Goal: Information Seeking & Learning: Find specific fact

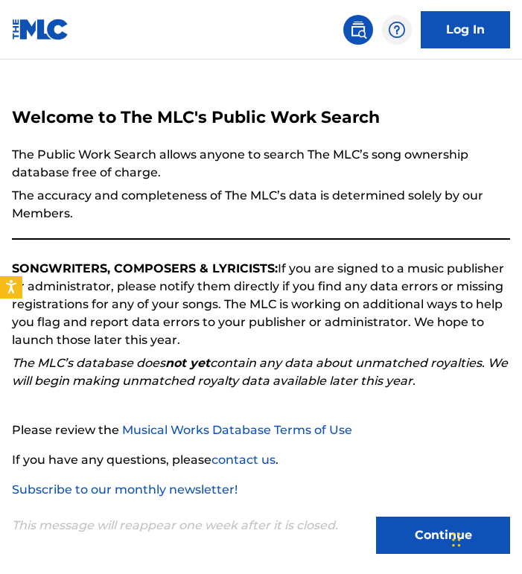
scroll to position [54, 0]
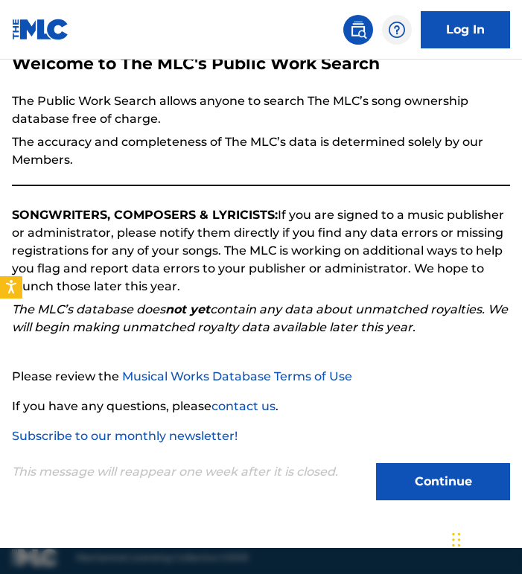
click at [421, 476] on button "Continue" at bounding box center [443, 481] width 134 height 37
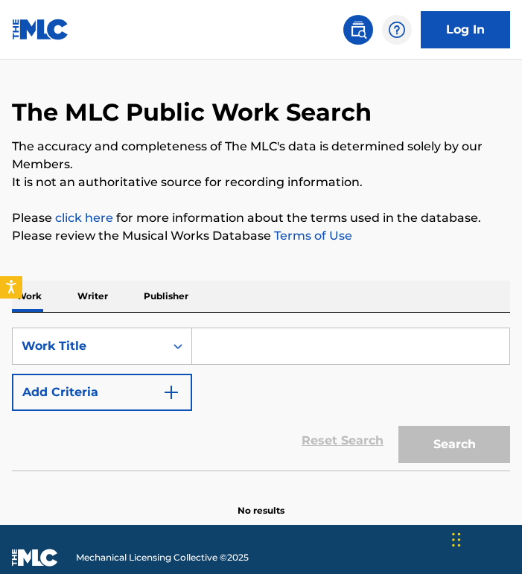
click at [273, 351] on input "Search Form" at bounding box center [350, 346] width 317 height 36
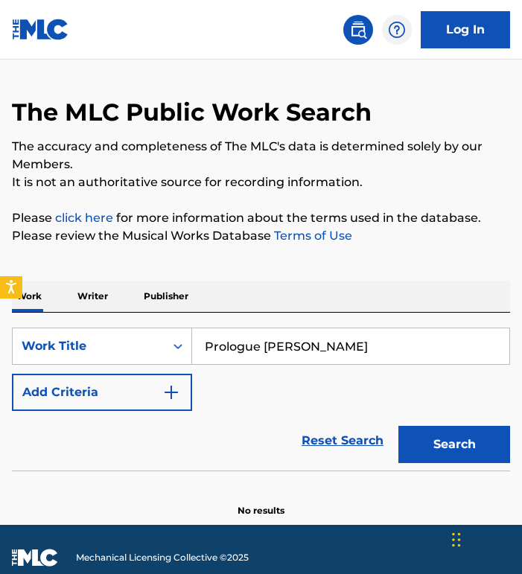
type input "Prologue [PERSON_NAME]"
click at [398, 426] on button "Search" at bounding box center [454, 444] width 112 height 37
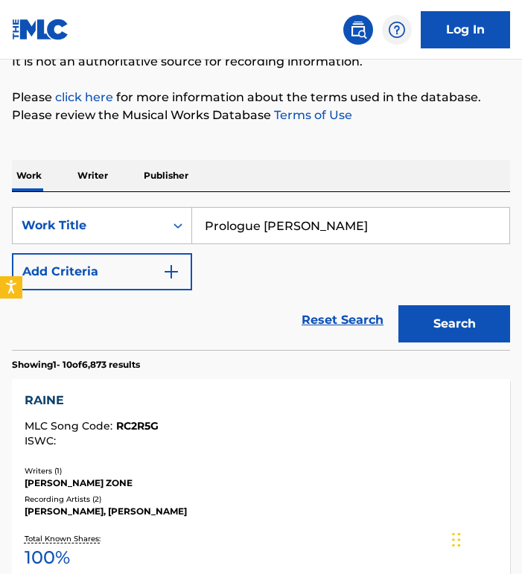
scroll to position [134, 0]
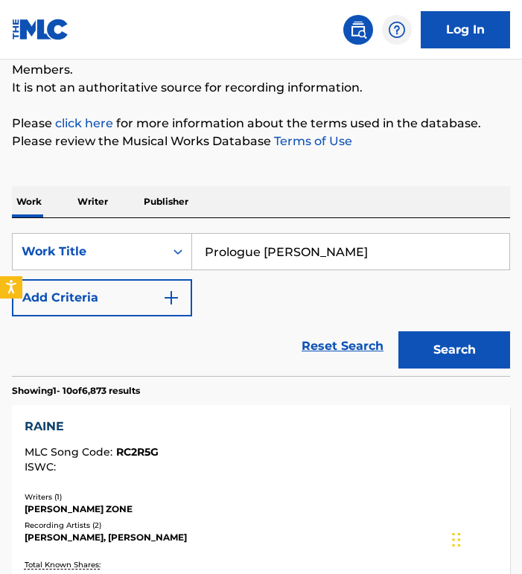
click at [361, 254] on input "Prologue [PERSON_NAME]" at bounding box center [350, 252] width 317 height 36
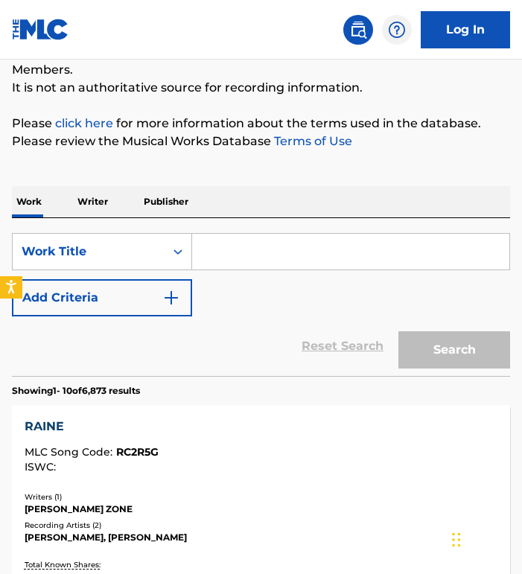
click at [222, 257] on input "Search Form" at bounding box center [350, 252] width 317 height 36
click at [92, 197] on p "Writer" at bounding box center [92, 201] width 39 height 31
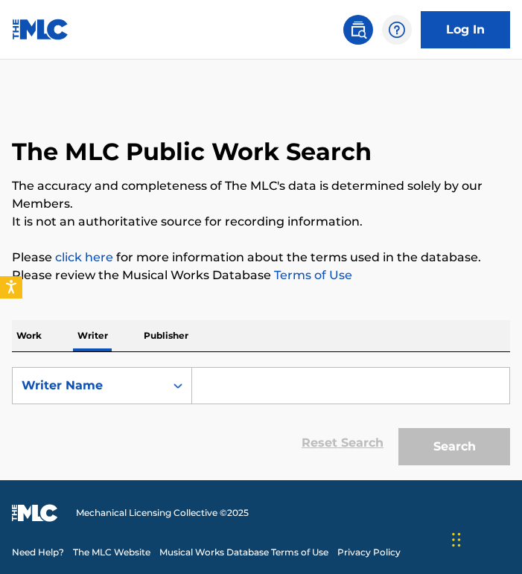
click at [185, 347] on p "Publisher" at bounding box center [166, 335] width 54 height 31
click at [22, 340] on p "Work" at bounding box center [29, 335] width 34 height 31
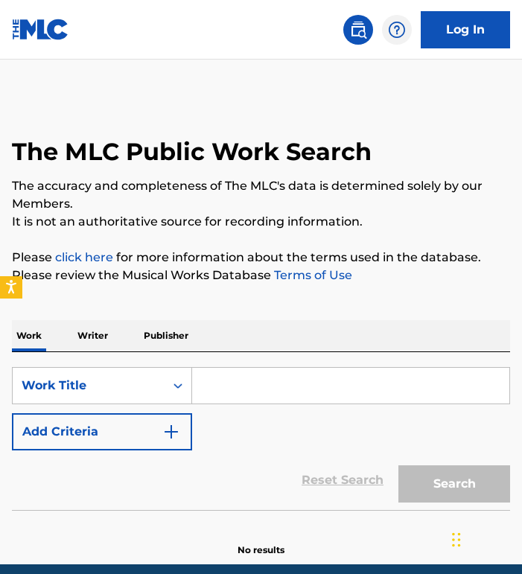
click at [234, 392] on input "Search Form" at bounding box center [350, 386] width 317 height 36
click at [155, 445] on button "Add Criteria" at bounding box center [102, 431] width 180 height 37
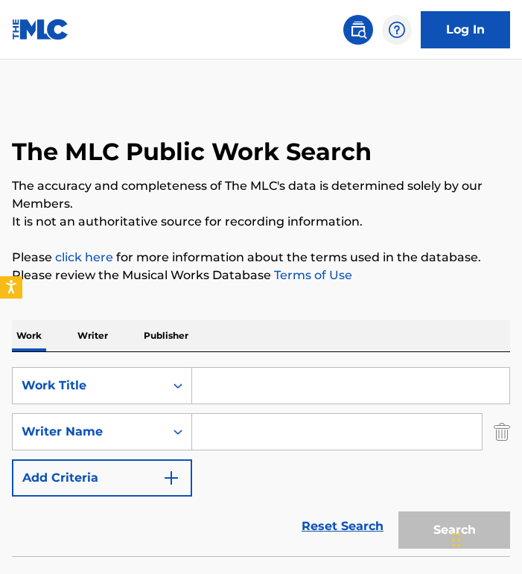
click at [172, 472] on img "Search Form" at bounding box center [171, 478] width 18 height 18
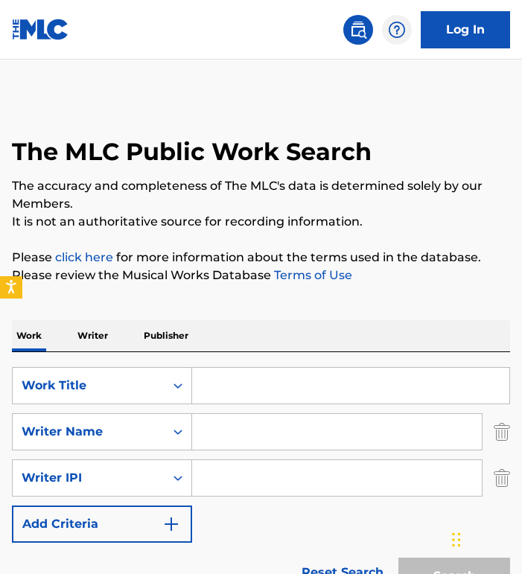
click at [500, 477] on img "Search Form" at bounding box center [502, 477] width 16 height 37
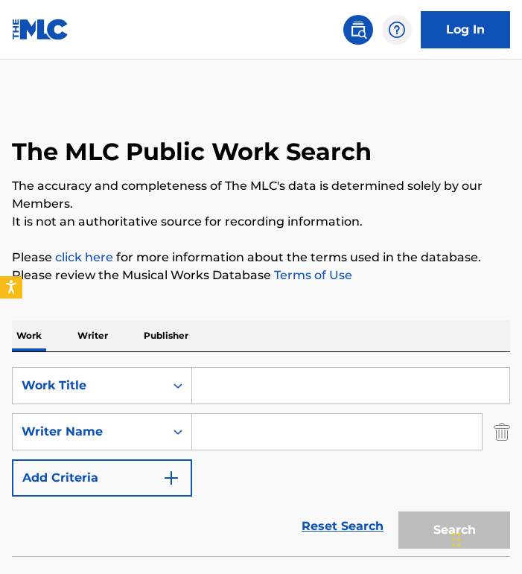
click at [249, 372] on input "Search Form" at bounding box center [350, 386] width 317 height 36
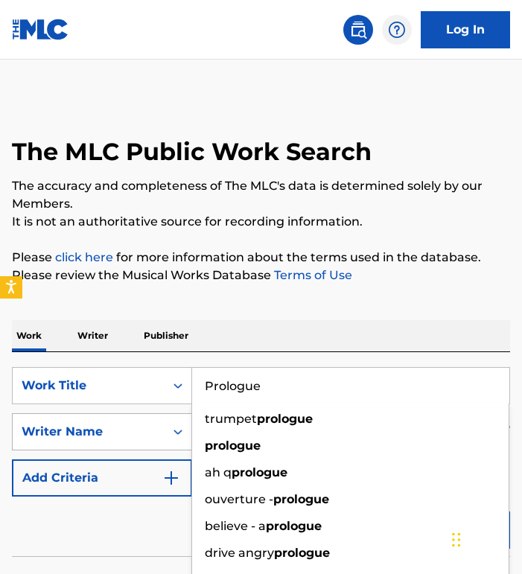
type input "Prologue"
click at [109, 428] on div "Writer Name" at bounding box center [89, 432] width 134 height 18
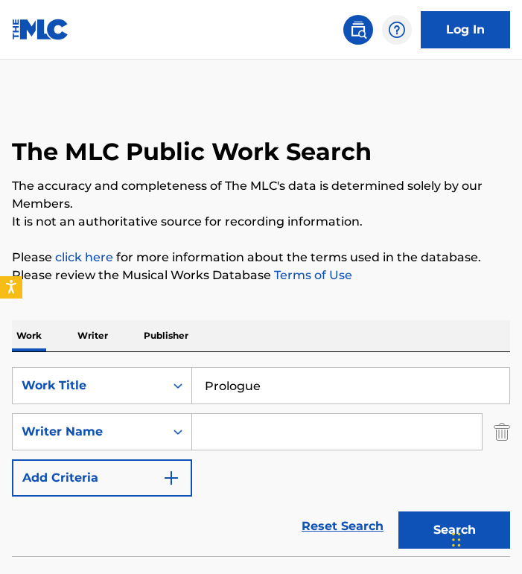
click at [261, 430] on input "Search Form" at bounding box center [337, 432] width 290 height 36
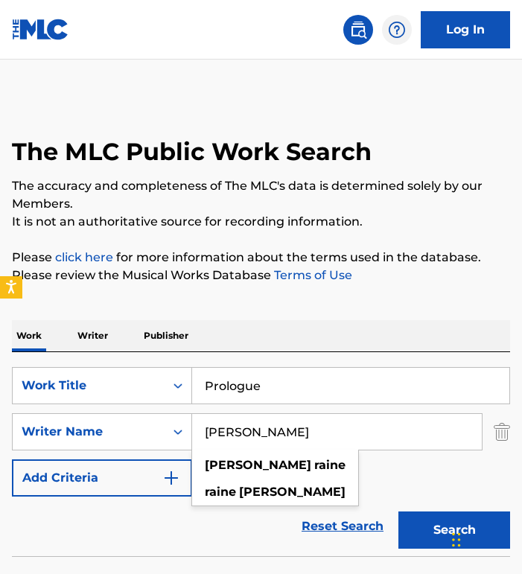
type input "[PERSON_NAME]"
click at [398, 512] on button "Search" at bounding box center [454, 530] width 112 height 37
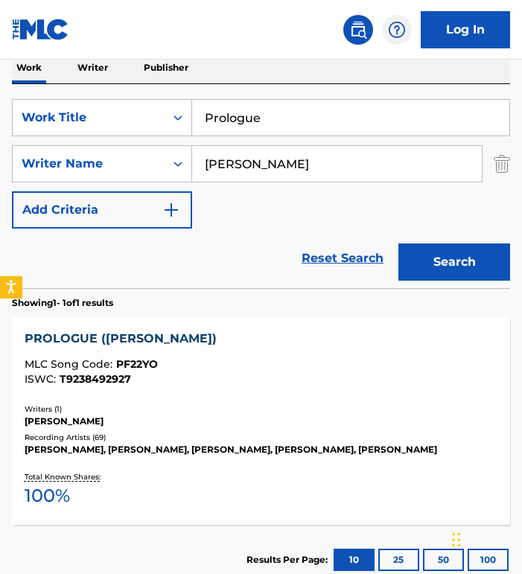
scroll to position [270, 0]
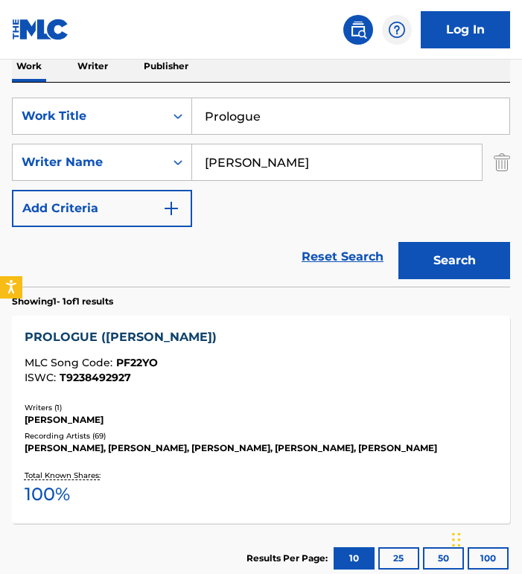
click at [107, 336] on div "PROLOGUE ([PERSON_NAME])" at bounding box center [262, 337] width 474 height 18
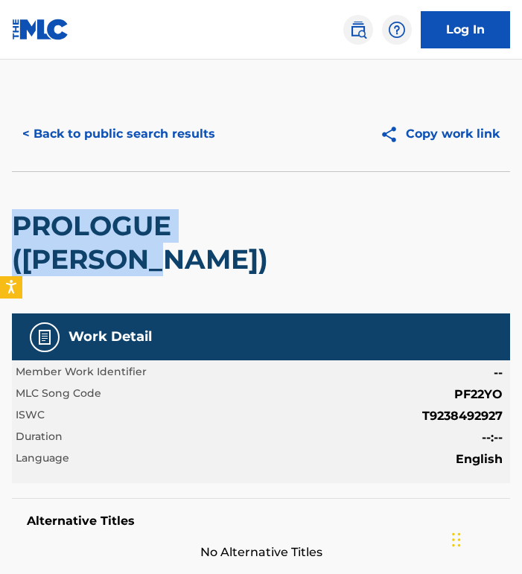
drag, startPoint x: 160, startPoint y: 264, endPoint x: 11, endPoint y: 231, distance: 152.5
copy h2 "PROLOGUE ([PERSON_NAME])"
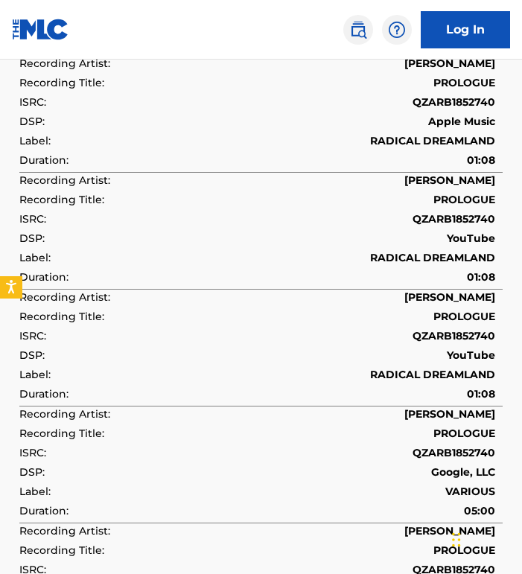
scroll to position [1731, 0]
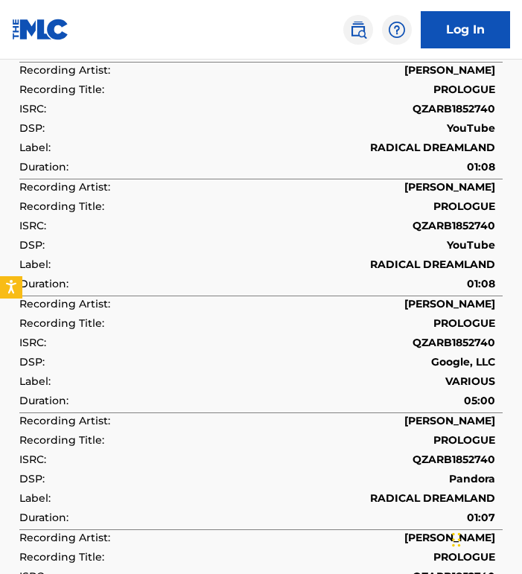
click at [207, 346] on td "QZARB1852740" at bounding box center [260, 344] width 483 height 19
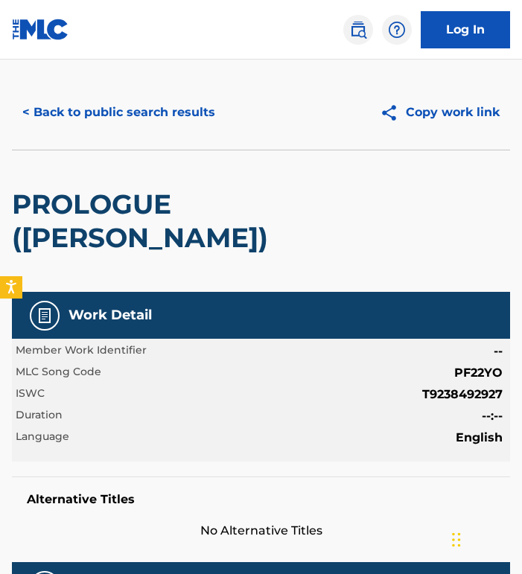
scroll to position [0, 0]
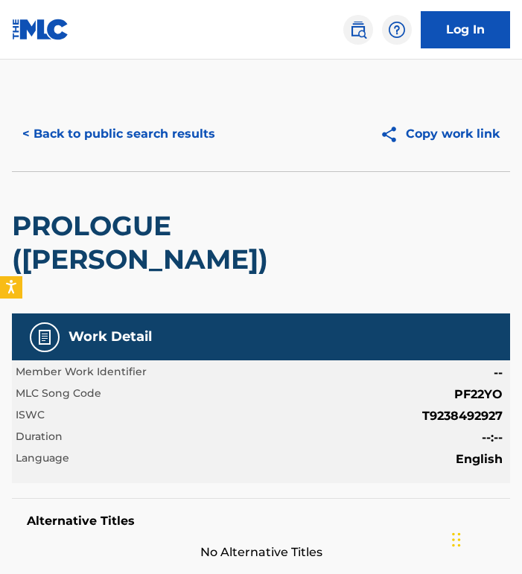
click at [112, 133] on button "< Back to public search results" at bounding box center [119, 133] width 214 height 37
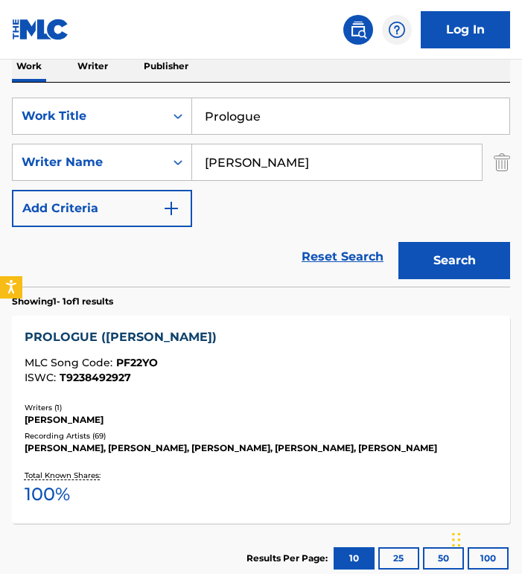
click at [293, 120] on input "Prologue" at bounding box center [350, 116] width 317 height 36
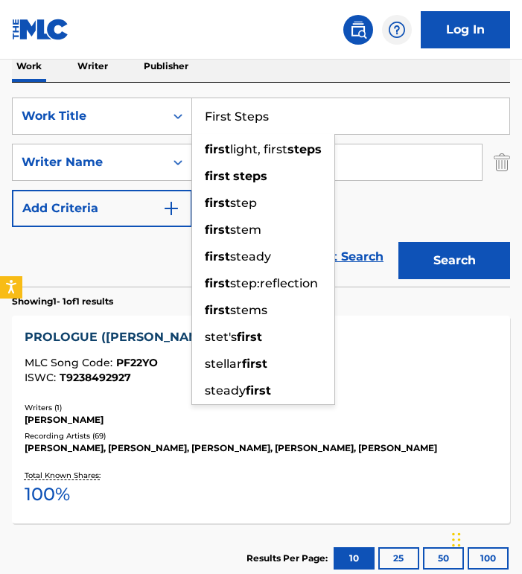
type input "First Steps"
click at [398, 242] on button "Search" at bounding box center [454, 260] width 112 height 37
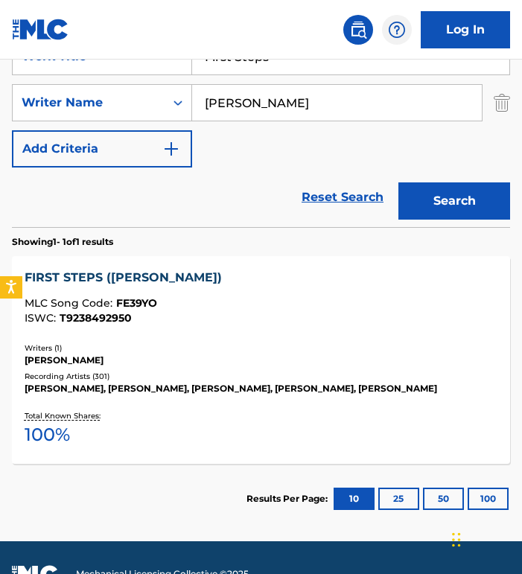
scroll to position [334, 0]
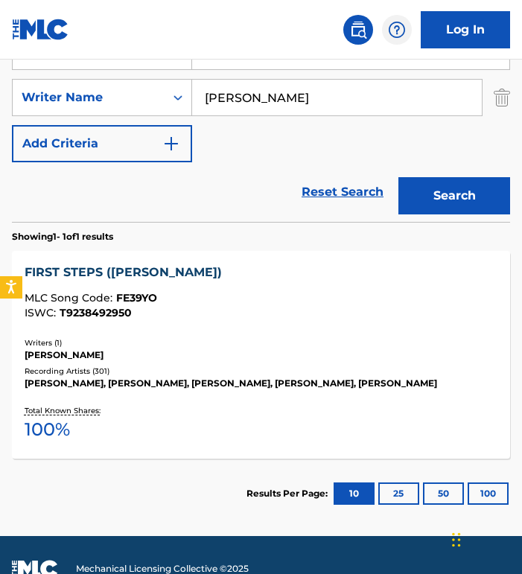
click at [137, 270] on div "FIRST STEPS ([PERSON_NAME])" at bounding box center [262, 273] width 474 height 18
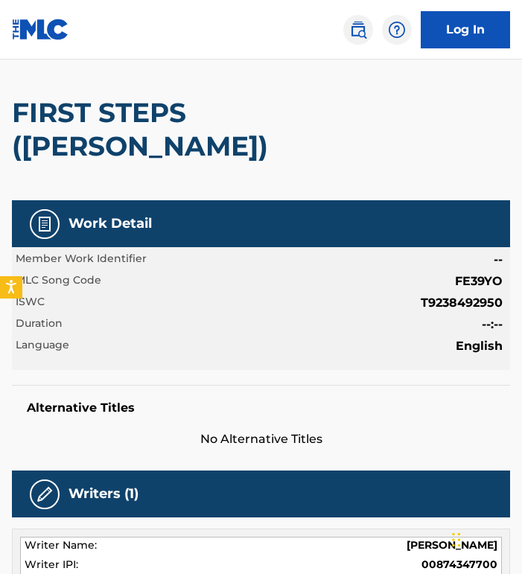
scroll to position [22, 0]
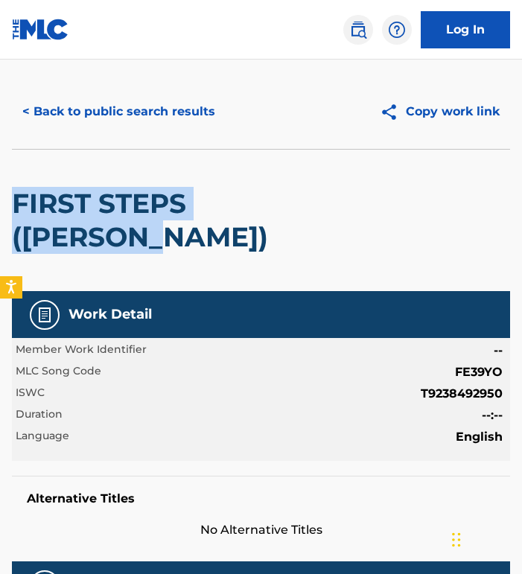
drag, startPoint x: 176, startPoint y: 239, endPoint x: 12, endPoint y: 206, distance: 167.2
click at [12, 206] on h2 "FIRST STEPS ([PERSON_NAME])" at bounding box center [161, 220] width 299 height 67
copy h2 "FIRST STEPS ([PERSON_NAME])"
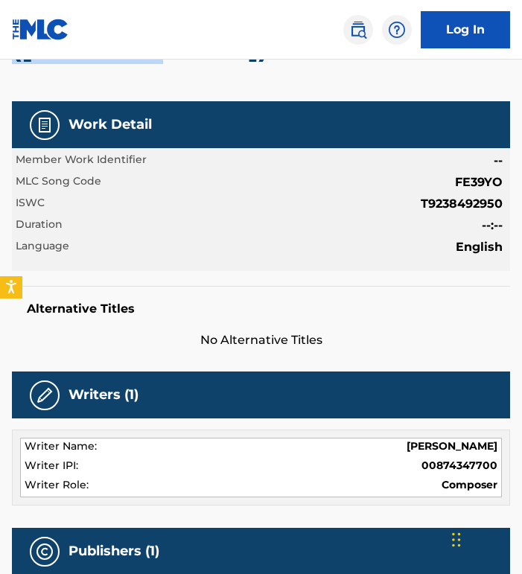
scroll to position [217, 0]
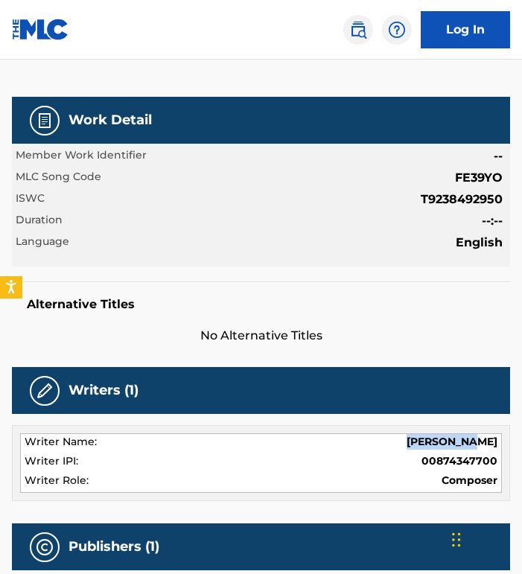
drag, startPoint x: 430, startPoint y: 443, endPoint x: 496, endPoint y: 442, distance: 65.5
click at [496, 442] on span "[PERSON_NAME]" at bounding box center [452, 442] width 91 height 16
copy span "[PERSON_NAME]"
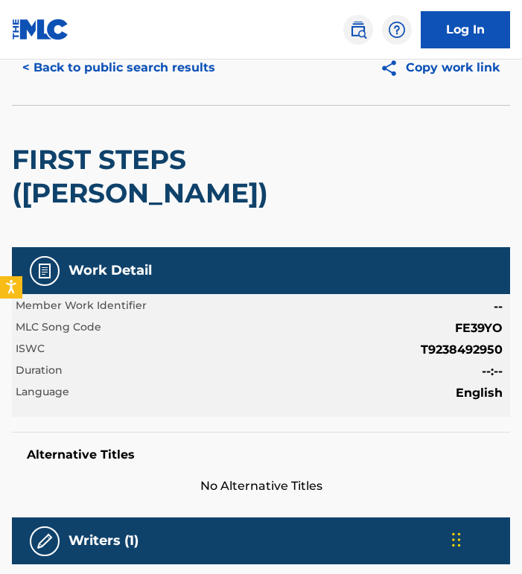
scroll to position [0, 0]
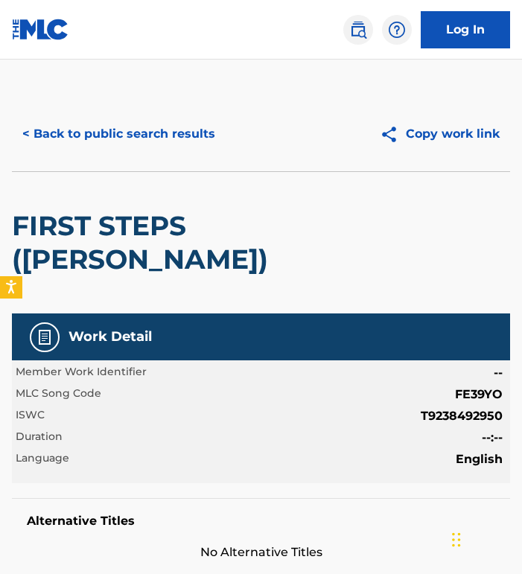
click at [66, 123] on button "< Back to public search results" at bounding box center [119, 133] width 214 height 37
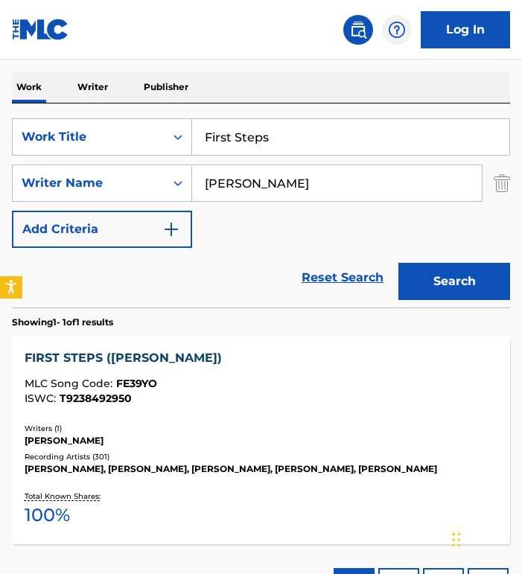
scroll to position [198, 0]
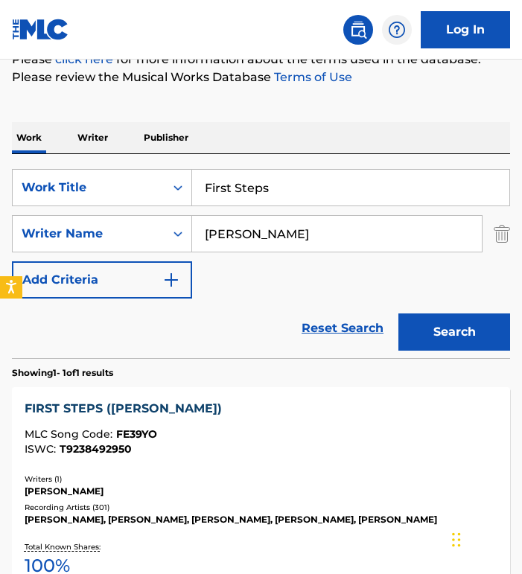
click at [296, 187] on input "First Steps" at bounding box center [350, 188] width 317 height 36
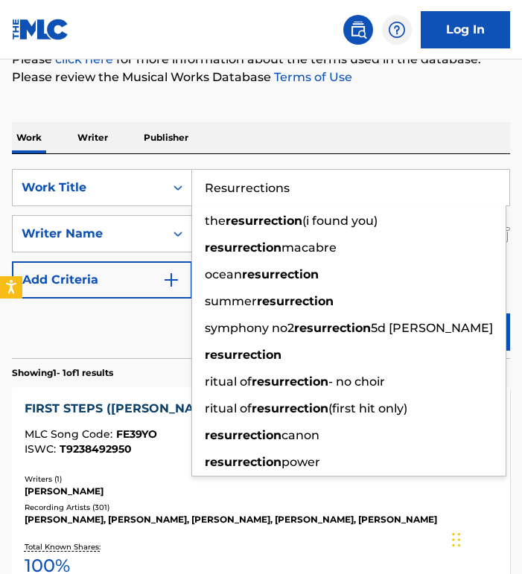
type input "Resurrections"
click at [398, 314] on button "Search" at bounding box center [454, 332] width 112 height 37
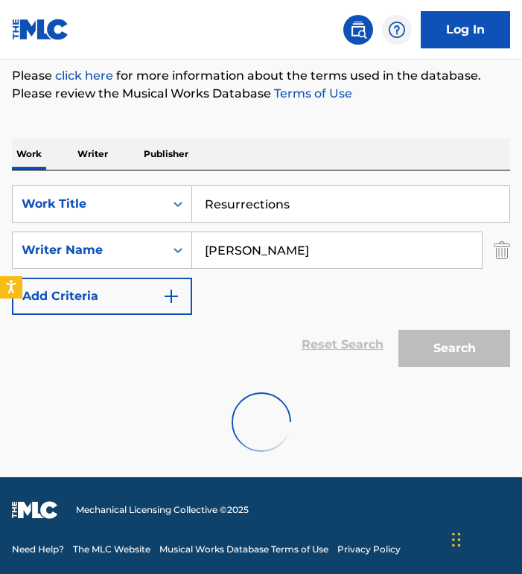
scroll to position [182, 0]
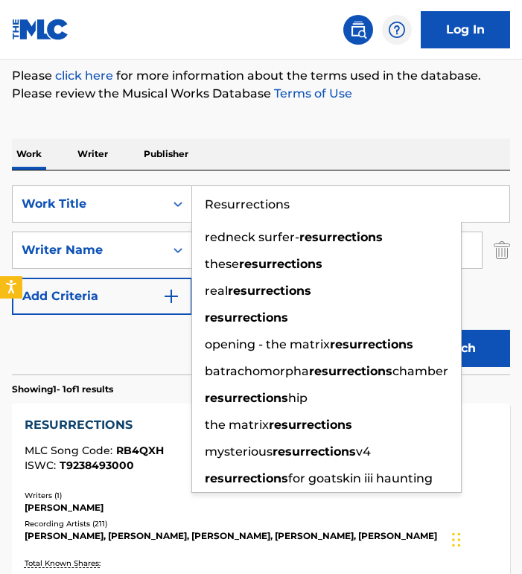
click at [125, 348] on div "Reset Search Search" at bounding box center [261, 345] width 498 height 60
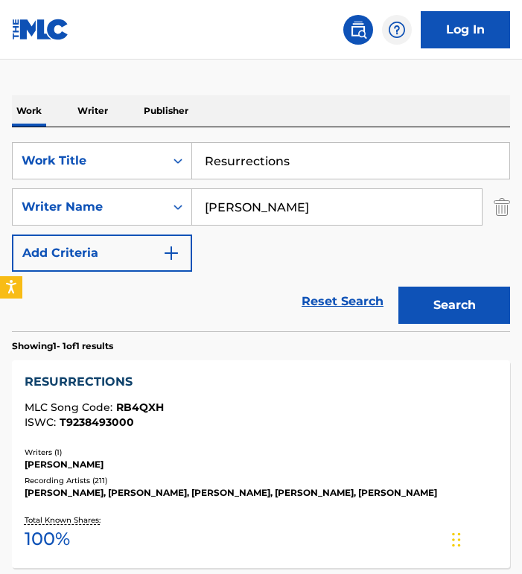
scroll to position [252, 0]
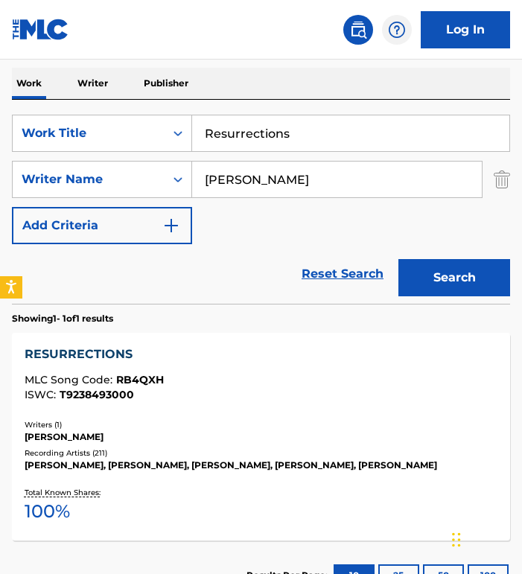
click at [109, 354] on div "RESURRECTIONS" at bounding box center [262, 355] width 474 height 18
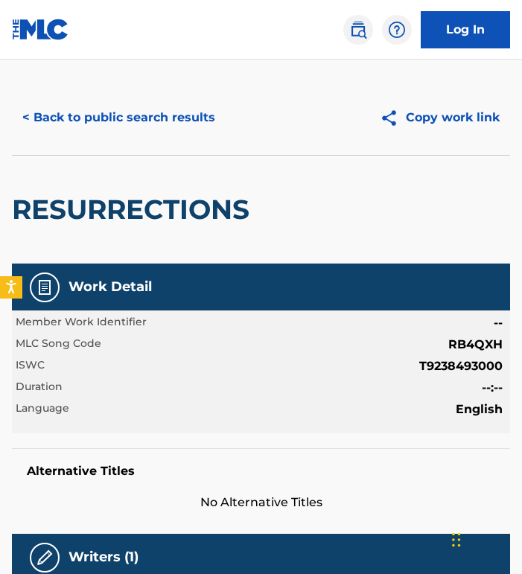
scroll to position [11, 0]
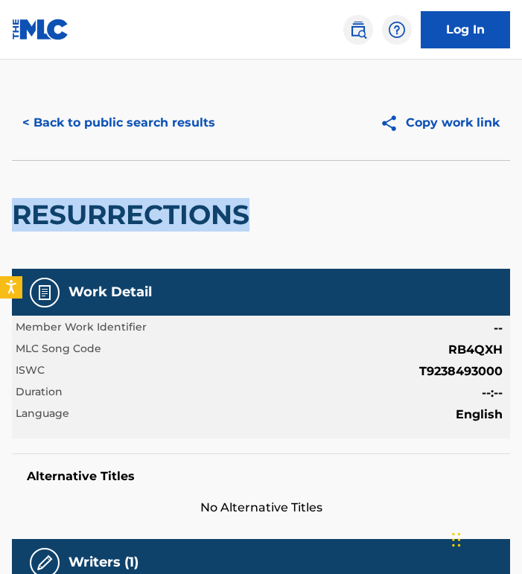
drag, startPoint x: 247, startPoint y: 215, endPoint x: 16, endPoint y: 215, distance: 231.6
click at [16, 215] on h2 "RESURRECTIONS" at bounding box center [134, 215] width 245 height 34
copy h2 "RESURRECTIONS"
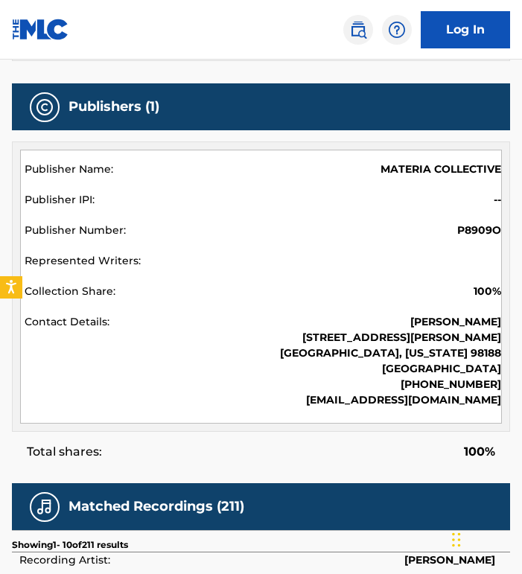
scroll to position [0, 0]
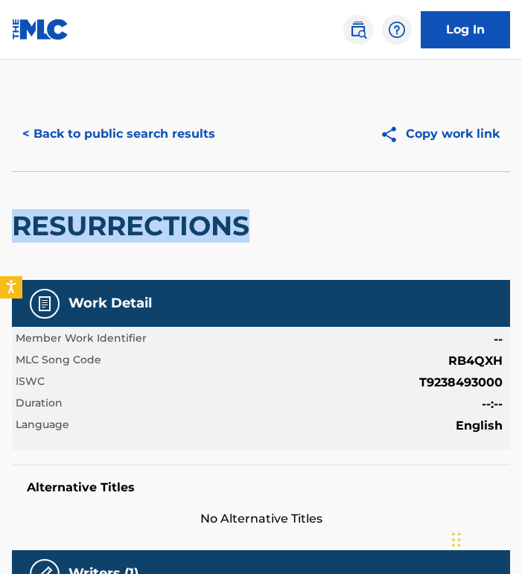
click at [47, 133] on button "< Back to public search results" at bounding box center [119, 133] width 214 height 37
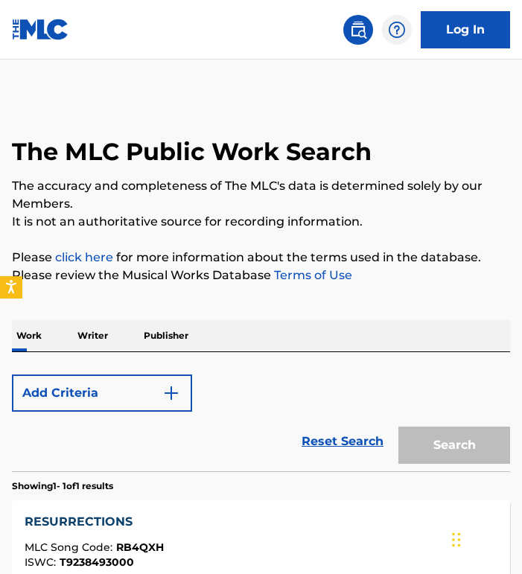
scroll to position [252, 0]
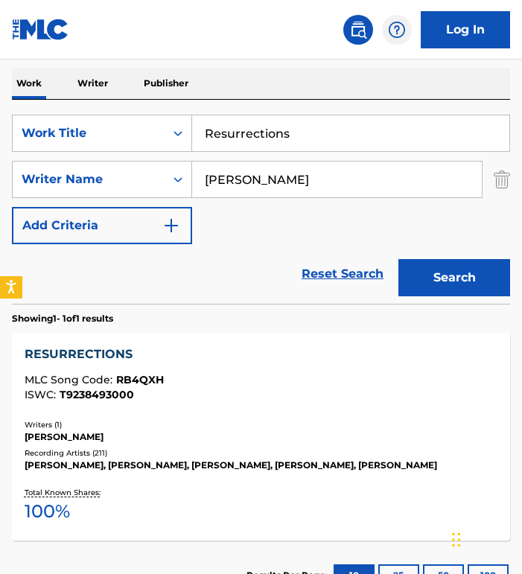
click at [319, 139] on input "Resurrections" at bounding box center [350, 133] width 317 height 36
type input "Scattered and lost"
click at [398, 259] on button "Search" at bounding box center [454, 277] width 112 height 37
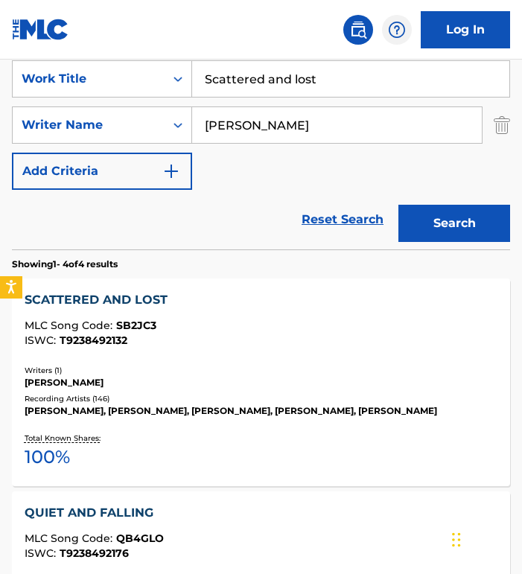
scroll to position [333, 0]
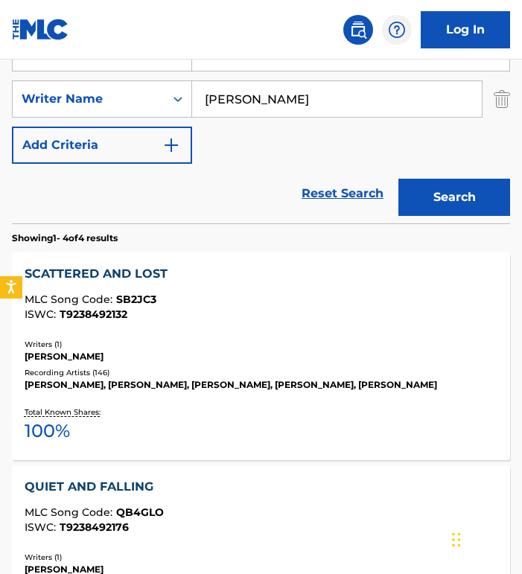
click at [147, 279] on div "SCATTERED AND LOST" at bounding box center [262, 274] width 474 height 18
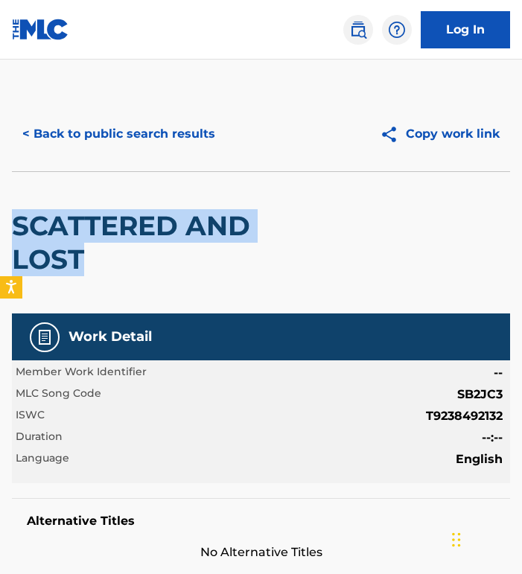
drag, startPoint x: 100, startPoint y: 268, endPoint x: 14, endPoint y: 220, distance: 98.0
click at [14, 220] on h2 "SCATTERED AND LOST" at bounding box center [161, 242] width 299 height 67
copy h2 "SCATTERED AND LOST"
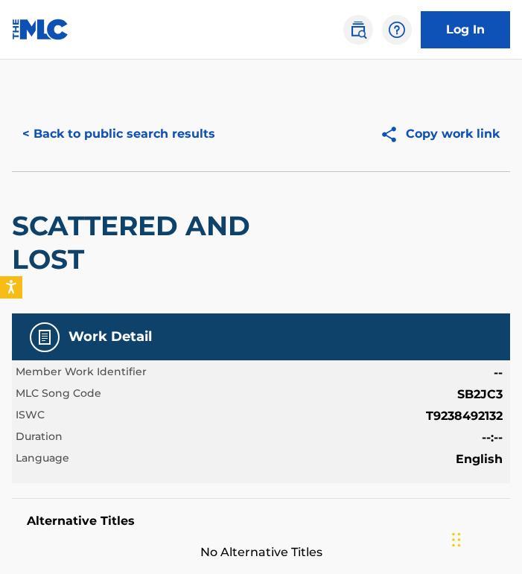
click at [198, 255] on h2 "SCATTERED AND LOST" at bounding box center [161, 242] width 299 height 67
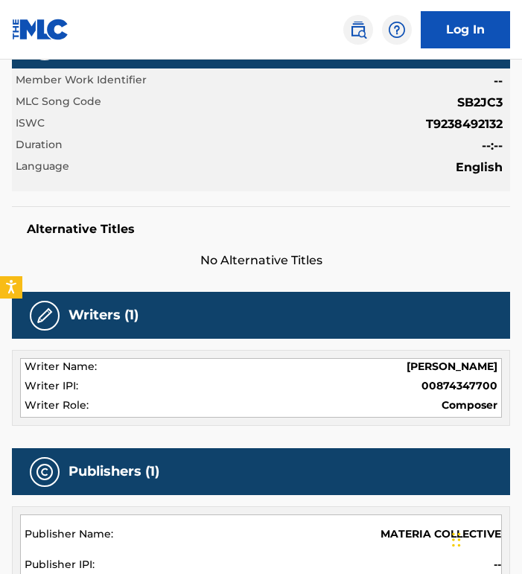
scroll to position [299, 0]
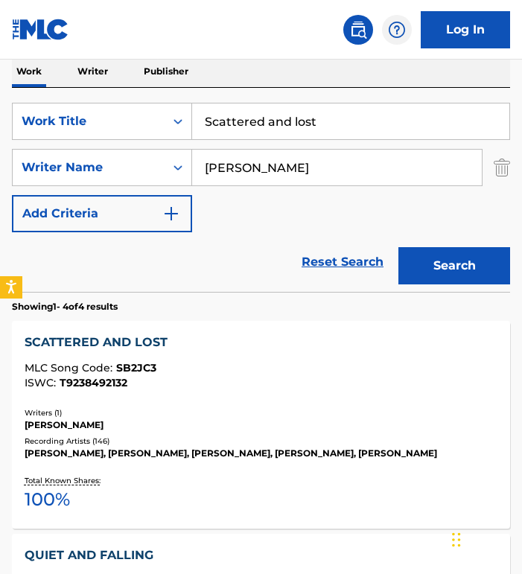
scroll to position [158, 0]
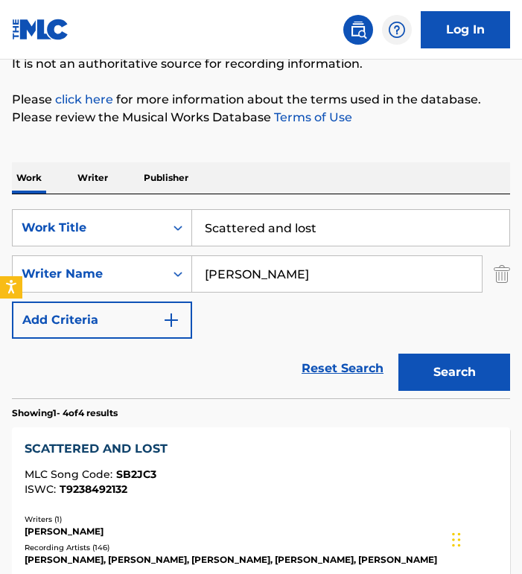
click at [332, 223] on input "Scattered and lost" at bounding box center [350, 228] width 317 height 36
type input "golden"
click at [398, 354] on button "Search" at bounding box center [454, 372] width 112 height 37
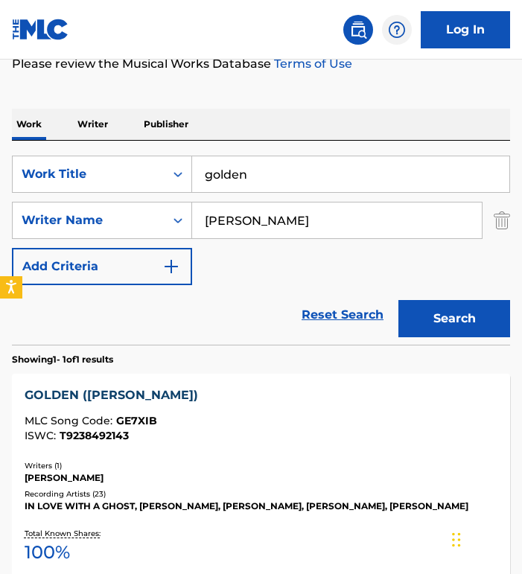
scroll to position [328, 0]
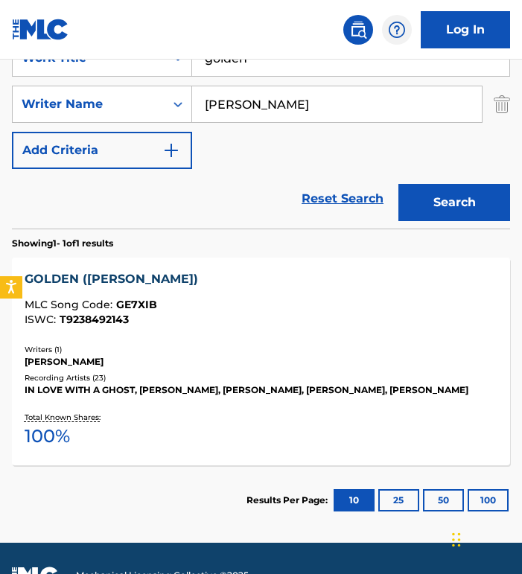
click at [73, 277] on div "GOLDEN ([PERSON_NAME])" at bounding box center [262, 279] width 474 height 18
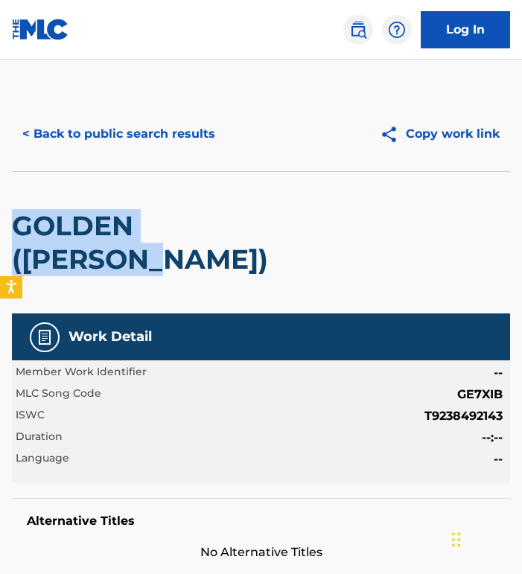
drag, startPoint x: 293, startPoint y: 223, endPoint x: 16, endPoint y: 220, distance: 276.3
click at [16, 220] on div "GOLDEN ([PERSON_NAME])" at bounding box center [261, 242] width 498 height 142
copy h2 "GOLDEN ([PERSON_NAME])"
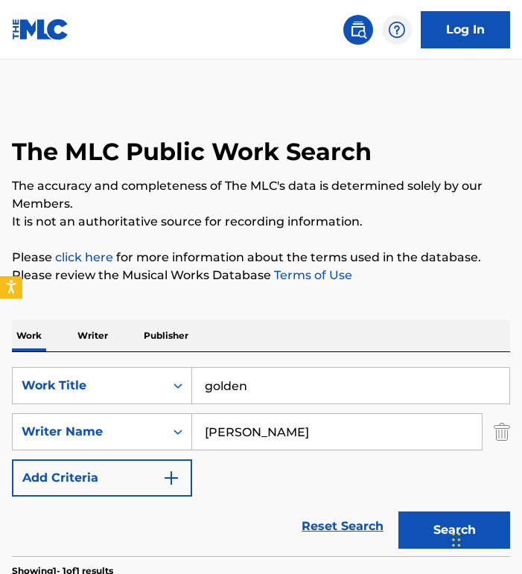
scroll to position [308, 0]
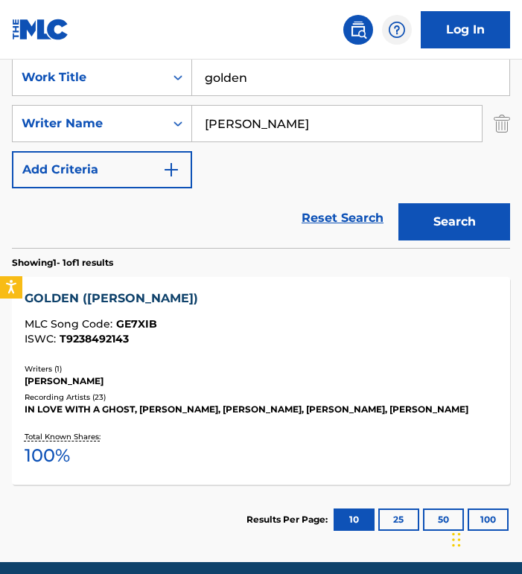
click at [298, 92] on input "golden" at bounding box center [350, 78] width 317 height 36
type input "quiet and falling"
click at [398, 203] on button "Search" at bounding box center [454, 221] width 112 height 37
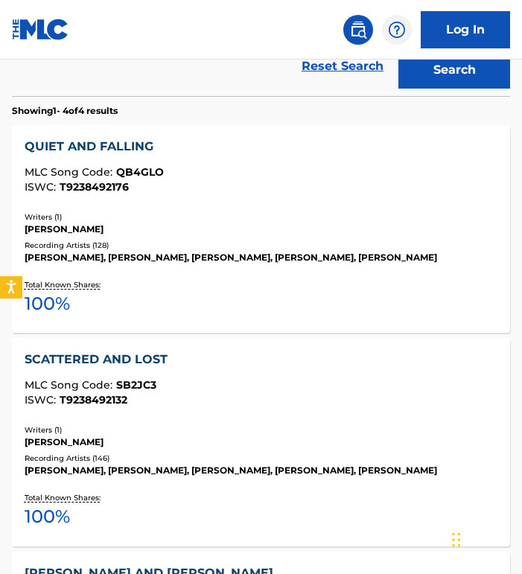
scroll to position [415, 0]
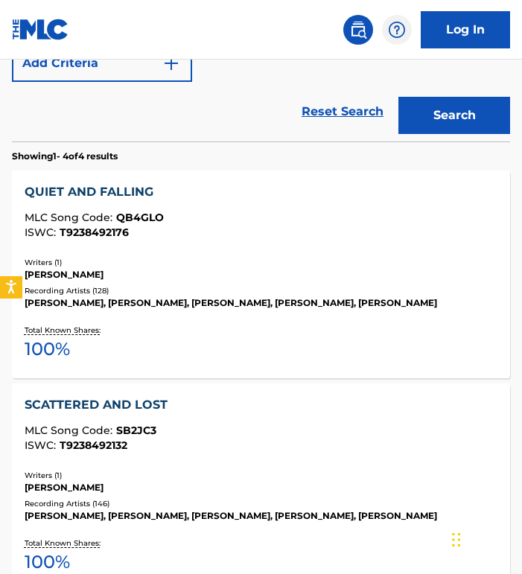
click at [85, 191] on div "QUIET AND FALLING" at bounding box center [262, 192] width 474 height 18
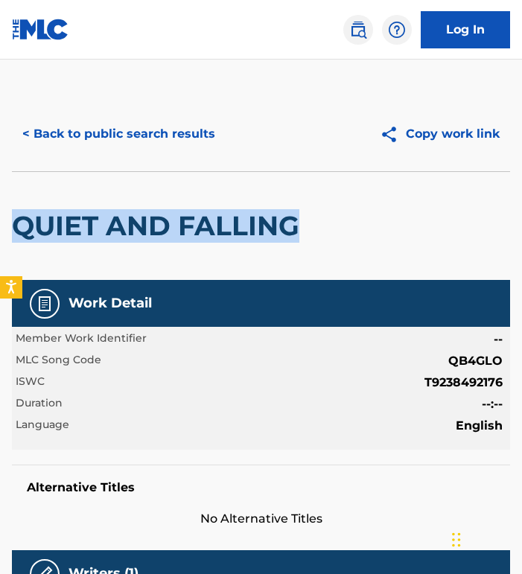
drag, startPoint x: 322, startPoint y: 220, endPoint x: 17, endPoint y: 222, distance: 304.6
click at [18, 222] on div "QUIET AND FALLING" at bounding box center [261, 225] width 498 height 109
copy h2 "QUIET AND FALLING"
click at [141, 138] on button "< Back to public search results" at bounding box center [119, 133] width 214 height 37
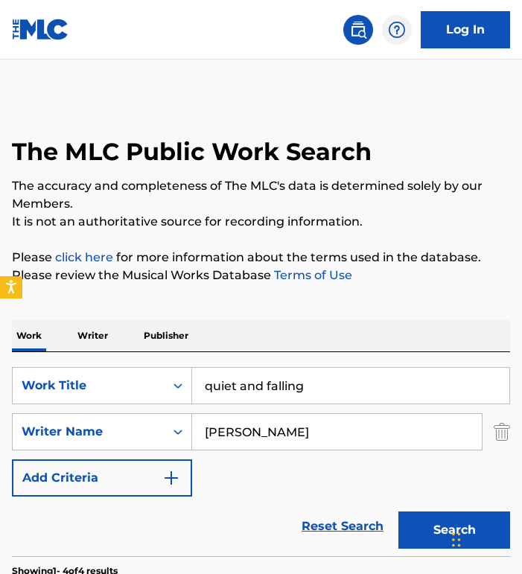
click at [330, 386] on input "quiet and falling" at bounding box center [350, 386] width 317 height 36
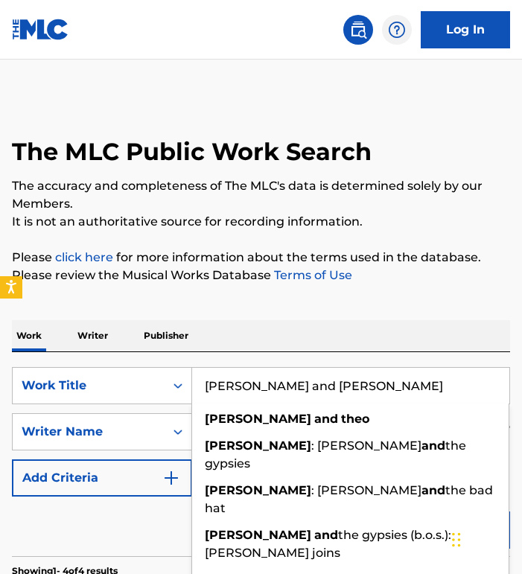
type input "[PERSON_NAME] and [PERSON_NAME]"
click at [398, 512] on button "Search" at bounding box center [454, 530] width 112 height 37
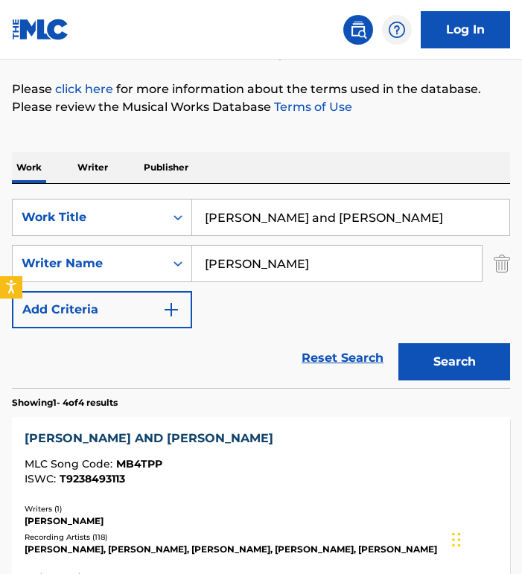
scroll to position [169, 0]
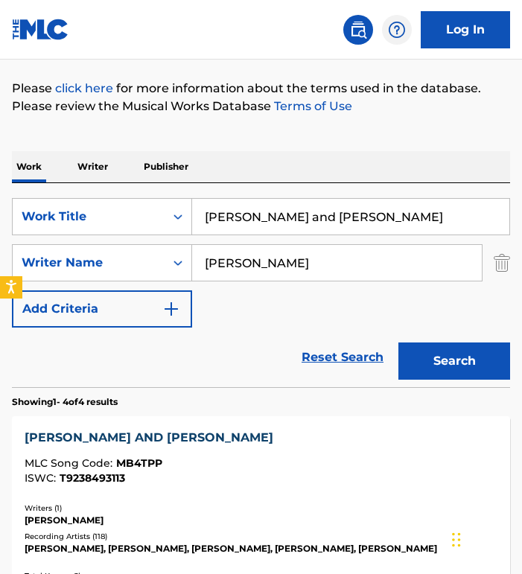
click at [78, 436] on div "[PERSON_NAME] AND [PERSON_NAME]" at bounding box center [262, 438] width 474 height 18
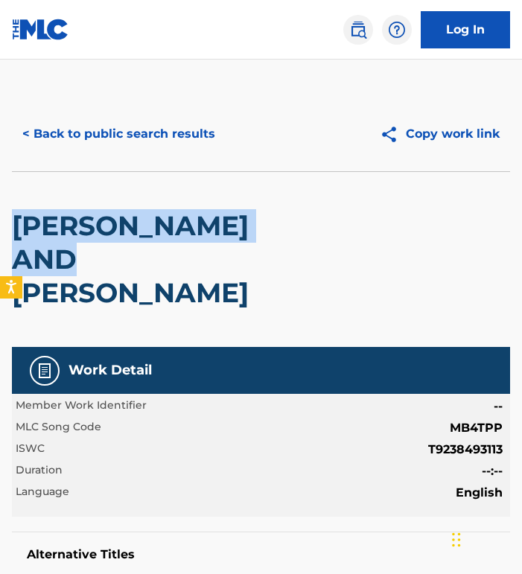
drag, startPoint x: 118, startPoint y: 268, endPoint x: 18, endPoint y: 220, distance: 110.9
click at [18, 220] on h2 "[PERSON_NAME] AND [PERSON_NAME]" at bounding box center [161, 259] width 299 height 101
copy h2 "[PERSON_NAME] AND [PERSON_NAME]"
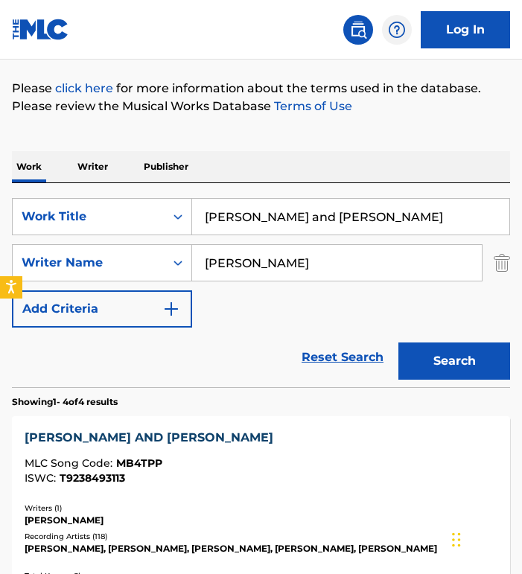
click at [334, 218] on input "[PERSON_NAME] and [PERSON_NAME]" at bounding box center [350, 217] width 317 height 36
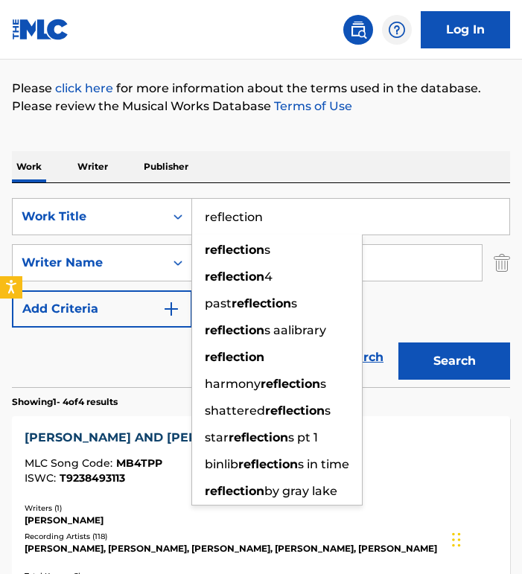
type input "reflection"
click at [398, 343] on button "Search" at bounding box center [454, 361] width 112 height 37
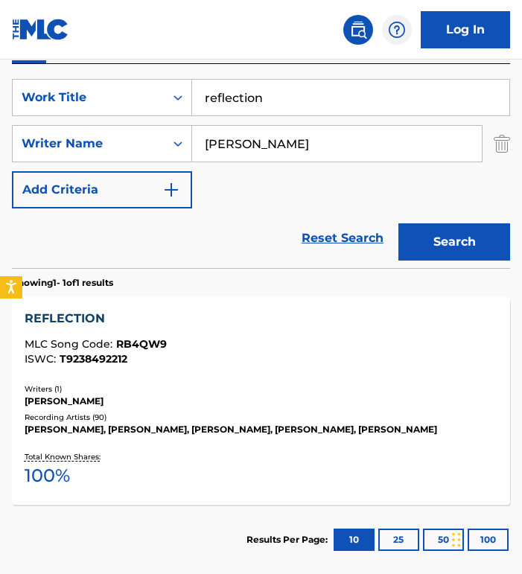
scroll to position [331, 0]
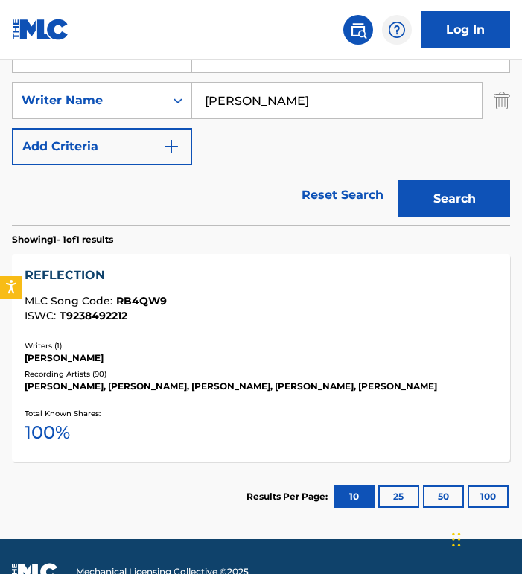
click at [75, 280] on div "REFLECTION" at bounding box center [262, 276] width 474 height 18
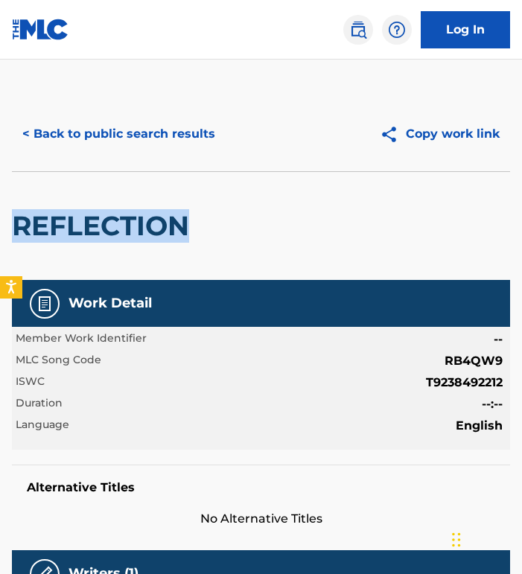
drag, startPoint x: 202, startPoint y: 226, endPoint x: -7, endPoint y: 223, distance: 208.5
click at [0, 223] on html "Accessibility Screen-Reader Guide, Feedback, and Issue Reporting | New window C…" at bounding box center [261, 287] width 522 height 574
copy h2 "REFLECTION"
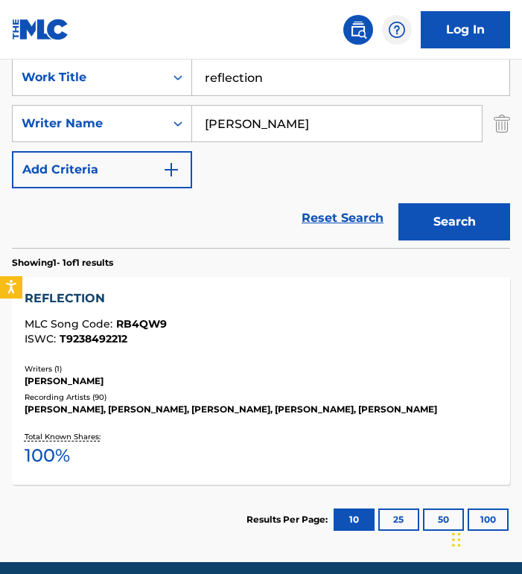
click at [291, 96] on div "SearchWithCriteria0c184a38-def5-4472-bd13-255c14223d47 Work Title reflection Se…" at bounding box center [261, 124] width 498 height 130
click at [291, 82] on input "reflection" at bounding box center [350, 78] width 317 height 36
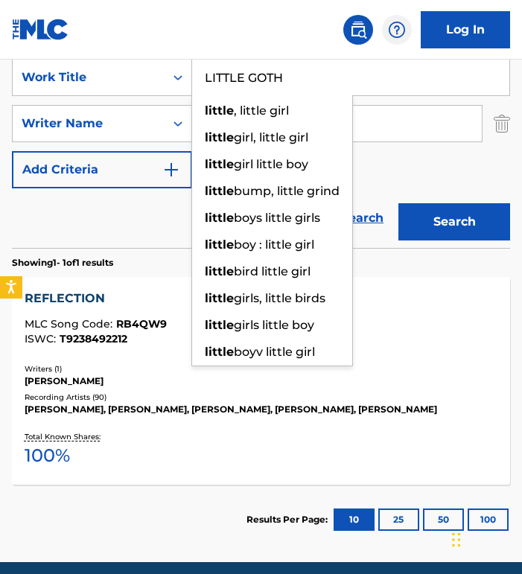
type input "LITTLE GOTH"
click at [398, 203] on button "Search" at bounding box center [454, 221] width 112 height 37
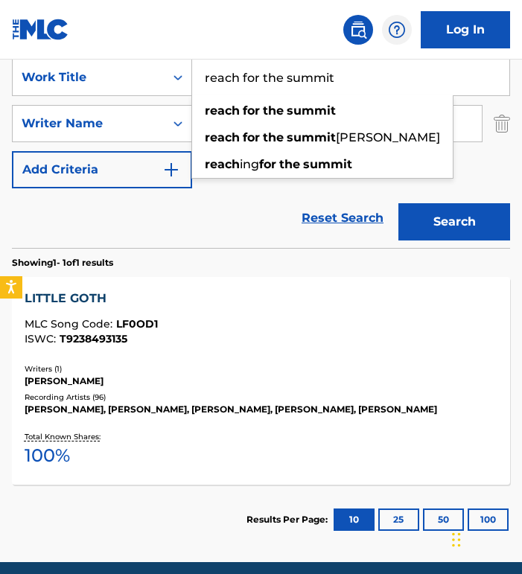
type input "reach for the summit"
click at [398, 203] on button "Search" at bounding box center [454, 221] width 112 height 37
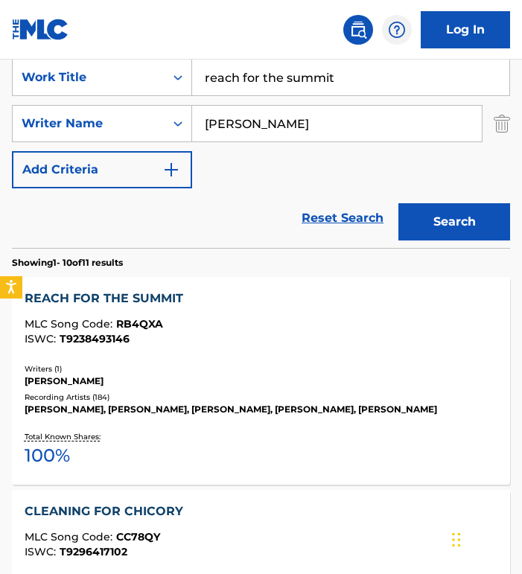
click at [113, 294] on div "REACH FOR THE SUMMIT" at bounding box center [262, 299] width 474 height 18
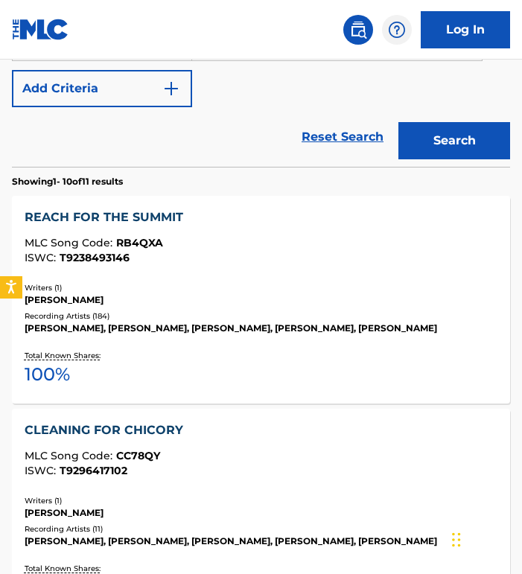
scroll to position [389, 0]
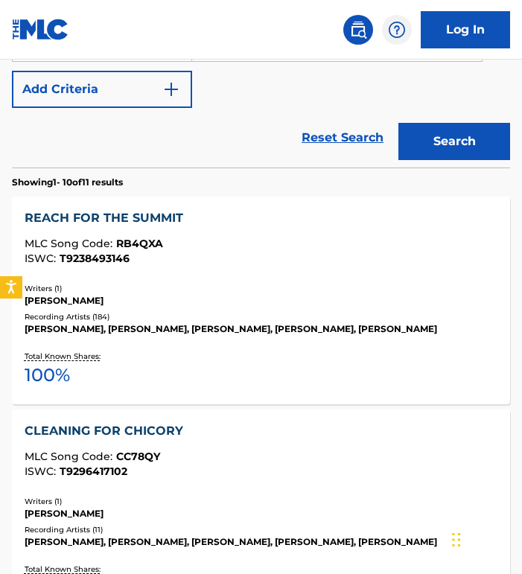
click at [105, 223] on div "REACH FOR THE SUMMIT" at bounding box center [262, 218] width 474 height 18
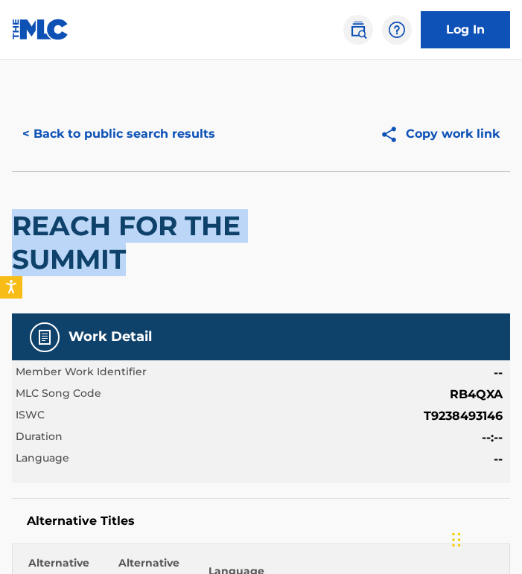
drag, startPoint x: 136, startPoint y: 262, endPoint x: 21, endPoint y: 230, distance: 119.8
click at [21, 230] on h2 "REACH FOR THE SUMMIT" at bounding box center [161, 242] width 299 height 67
copy h2 "REACH FOR THE SUMMIT"
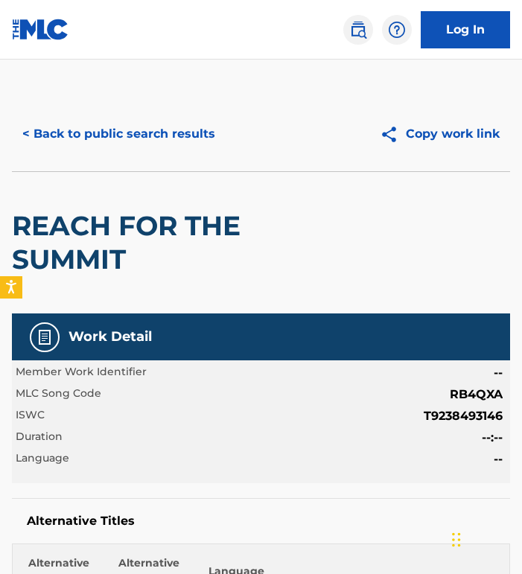
click at [233, 242] on h2 "REACH FOR THE SUMMIT" at bounding box center [161, 242] width 299 height 67
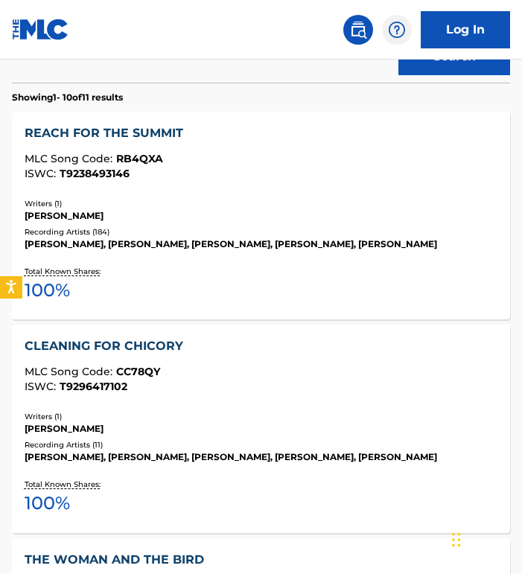
scroll to position [156, 0]
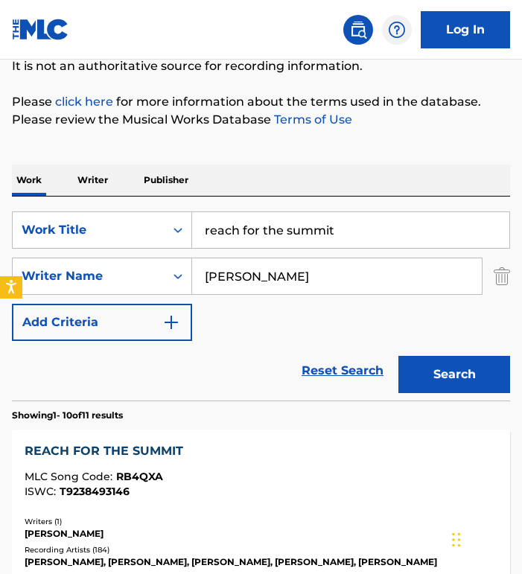
click at [353, 224] on input "reach for the summit" at bounding box center [350, 230] width 317 height 36
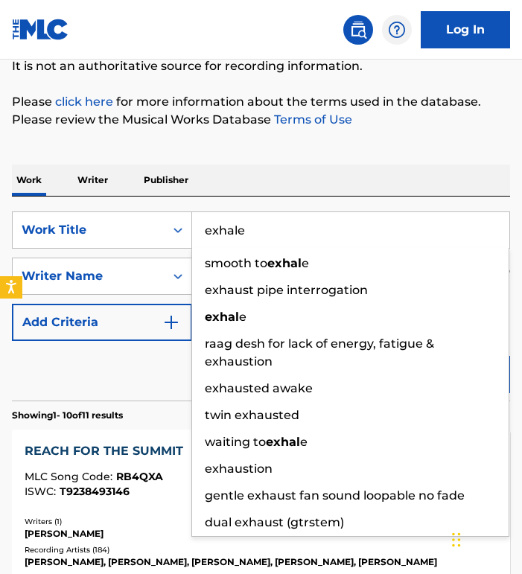
type input "exhale"
click at [398, 356] on button "Search" at bounding box center [454, 374] width 112 height 37
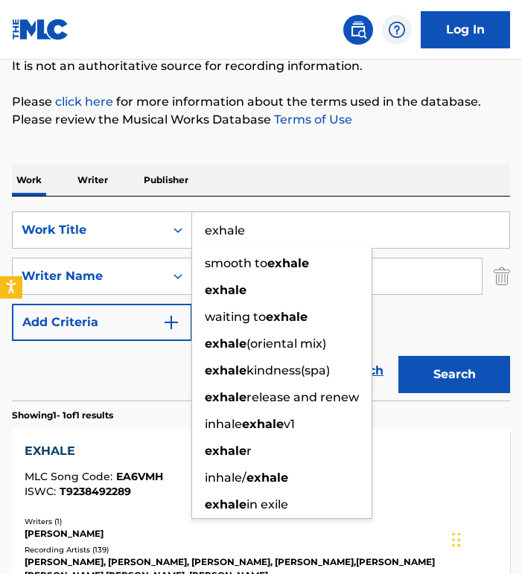
click at [101, 372] on div "Reset Search Search" at bounding box center [261, 371] width 498 height 60
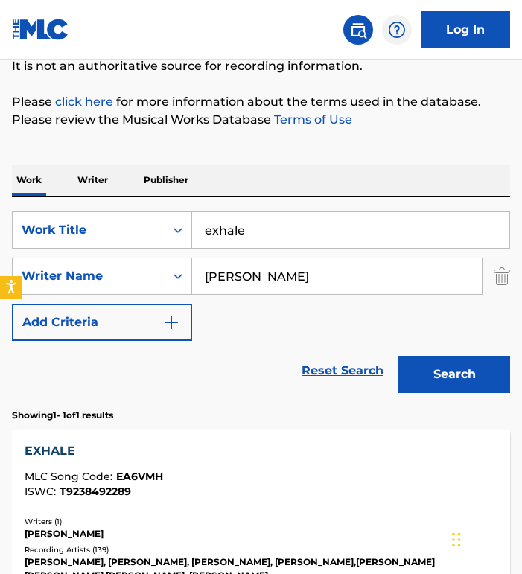
click at [53, 444] on div "EXHALE" at bounding box center [262, 451] width 474 height 18
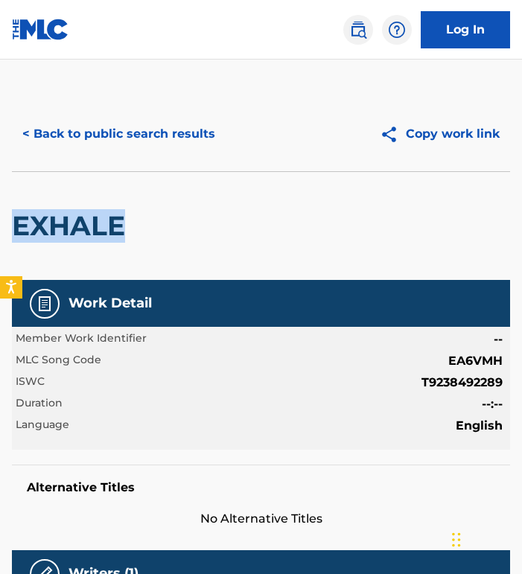
drag, startPoint x: 139, startPoint y: 223, endPoint x: 12, endPoint y: 223, distance: 127.3
click at [12, 223] on div "EXHALE" at bounding box center [261, 225] width 498 height 109
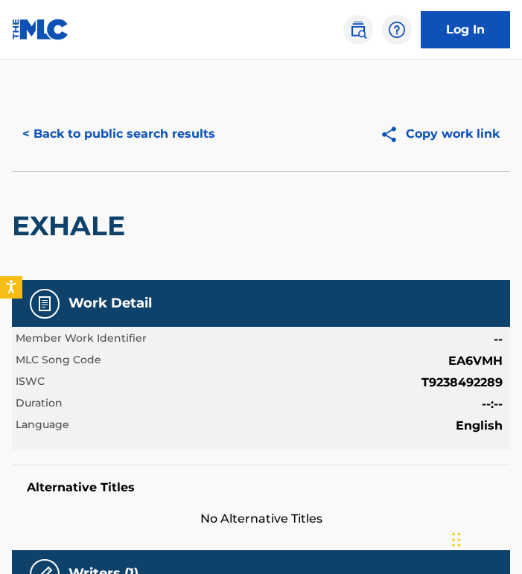
click at [60, 180] on div "EXHALE" at bounding box center [72, 226] width 121 height 108
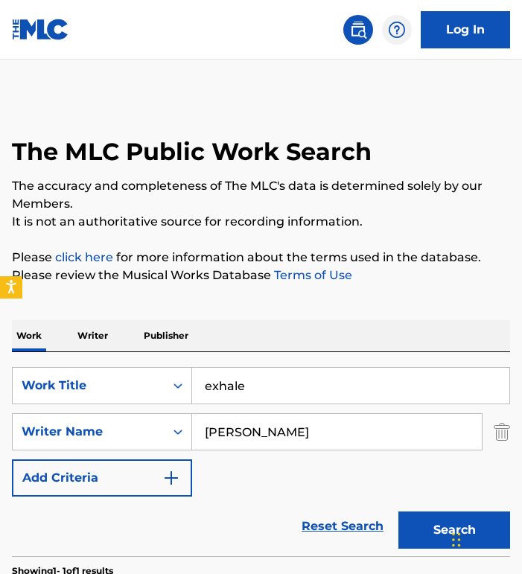
scroll to position [156, 0]
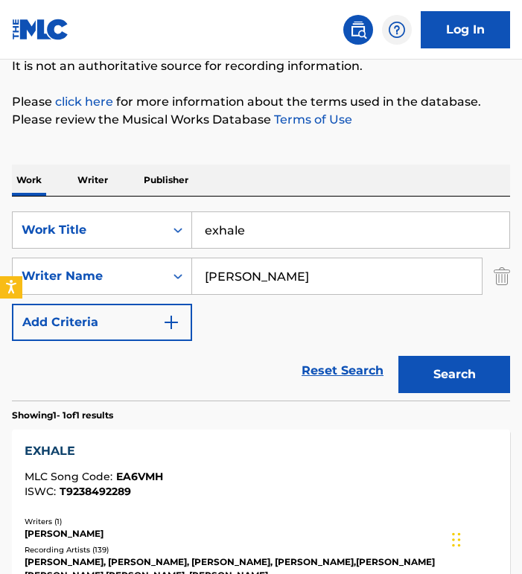
click at [322, 238] on input "exhale" at bounding box center [350, 230] width 317 height 36
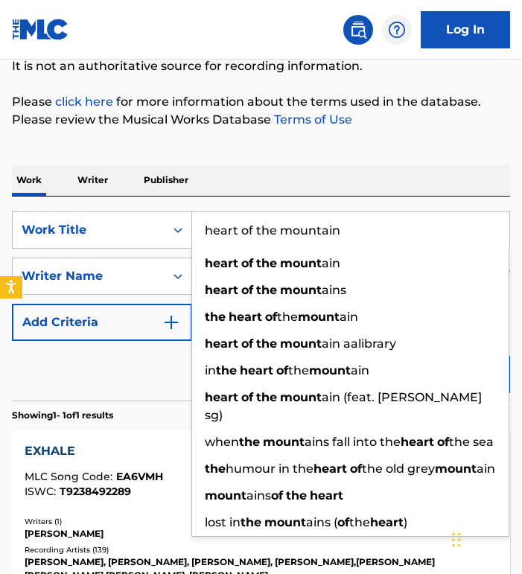
type input "heart of the mountain"
click at [398, 356] on button "Search" at bounding box center [454, 374] width 112 height 37
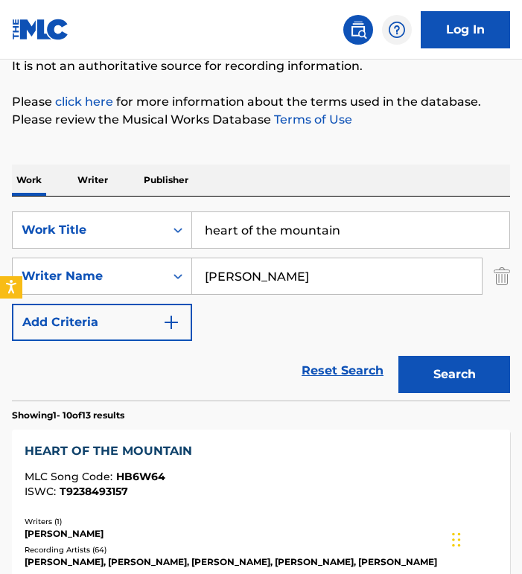
click at [121, 445] on div "HEART OF THE MOUNTAIN" at bounding box center [262, 451] width 474 height 18
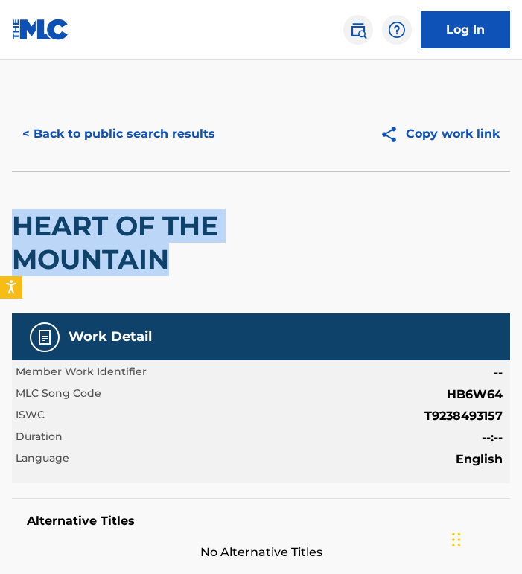
drag, startPoint x: 185, startPoint y: 261, endPoint x: -20, endPoint y: 207, distance: 211.9
click at [0, 207] on html "Accessibility Screen-Reader Guide, Feedback, and Issue Reporting | New window C…" at bounding box center [261, 287] width 522 height 574
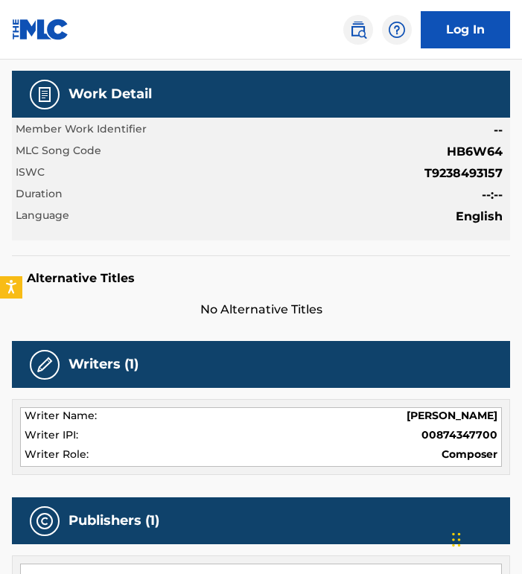
scroll to position [245, 0]
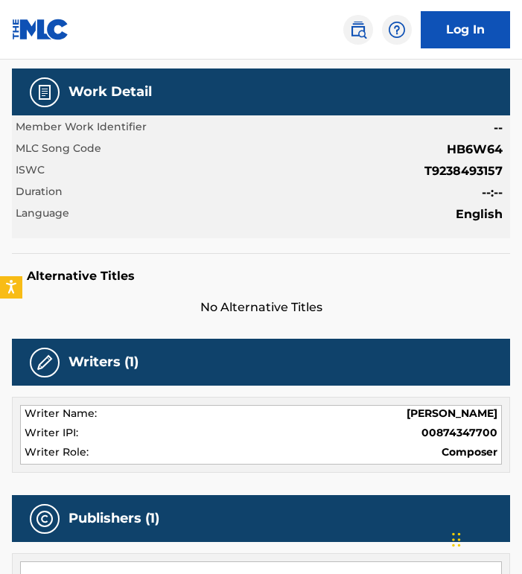
click at [188, 194] on div "Duration --:--" at bounding box center [261, 193] width 491 height 18
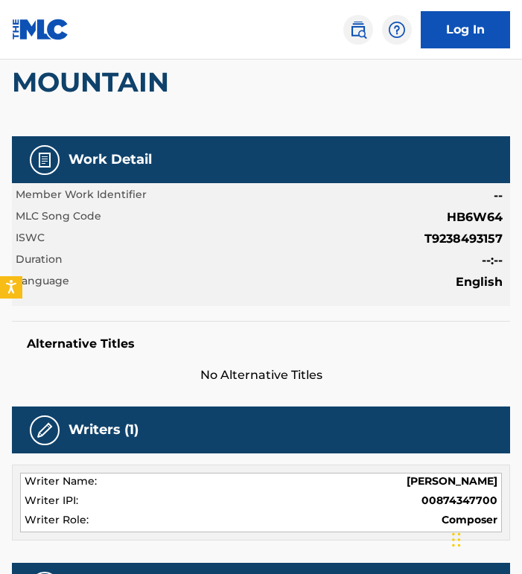
scroll to position [381, 0]
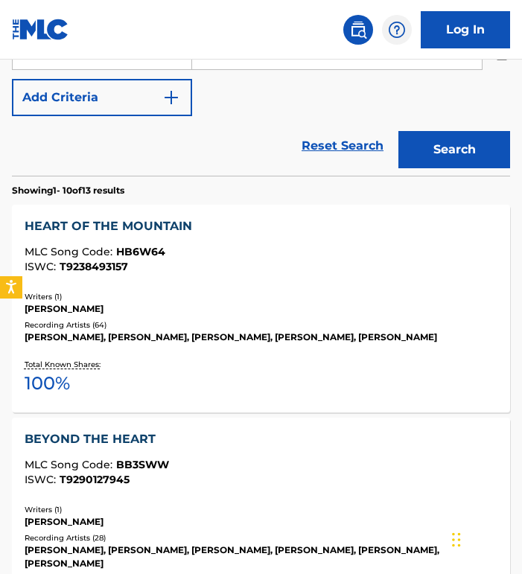
scroll to position [156, 0]
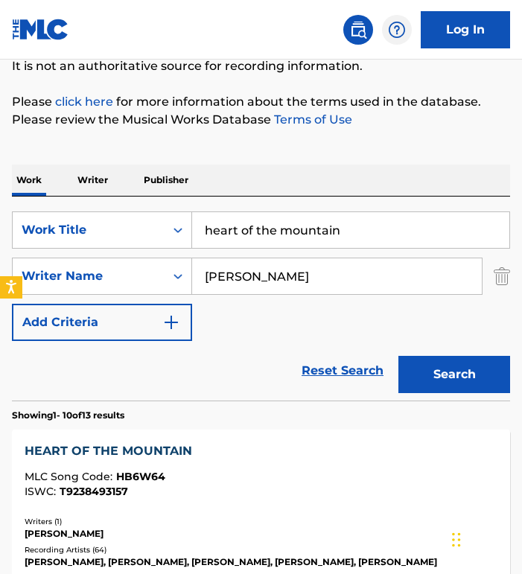
click at [345, 223] on input "heart of the mountain" at bounding box center [350, 230] width 317 height 36
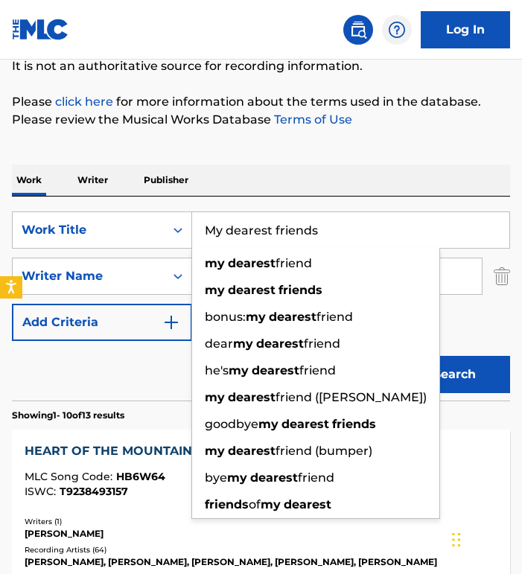
type input "My dearest friends"
click at [398, 356] on button "Search" at bounding box center [454, 374] width 112 height 37
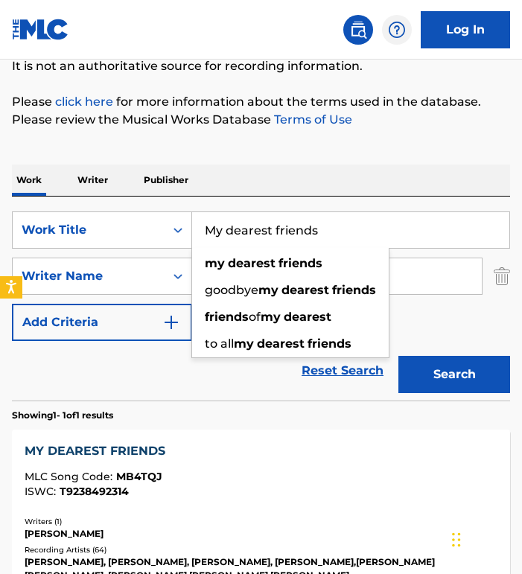
click at [130, 449] on div "MY DEAREST FRIENDS" at bounding box center [262, 451] width 474 height 18
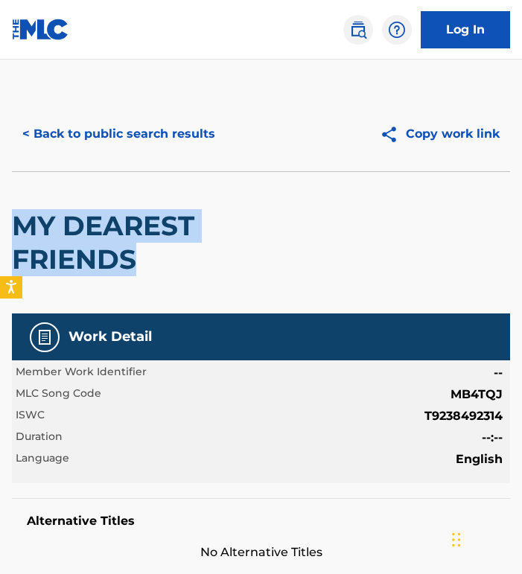
drag, startPoint x: 149, startPoint y: 258, endPoint x: 13, endPoint y: 232, distance: 137.9
click at [15, 233] on h2 "MY DEAREST FRIENDS" at bounding box center [161, 242] width 299 height 67
click at [45, 181] on div "MY DEAREST FRIENDS" at bounding box center [161, 242] width 299 height 141
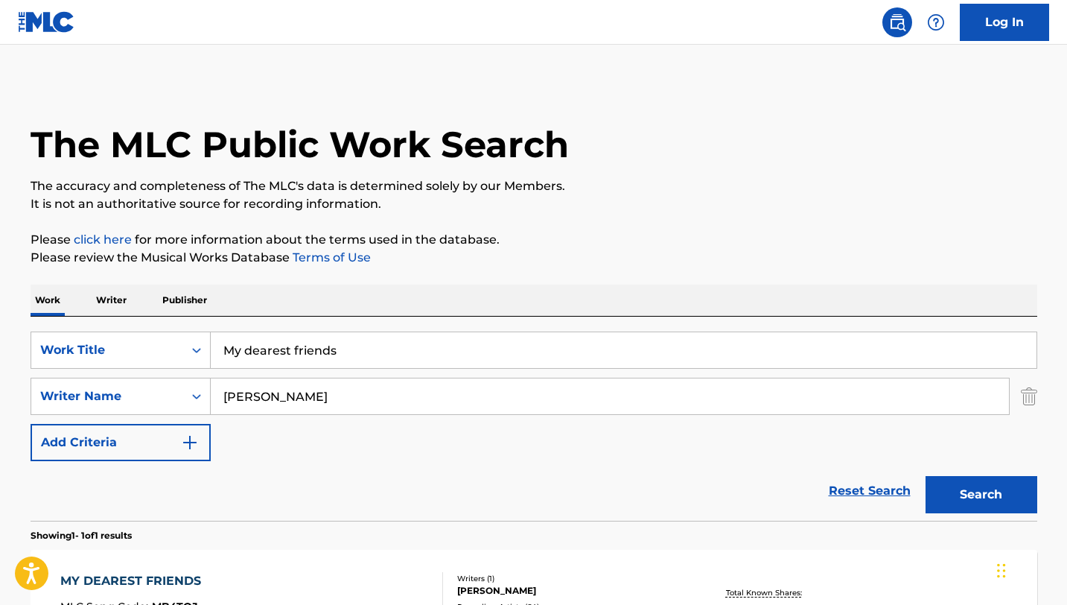
scroll to position [121, 0]
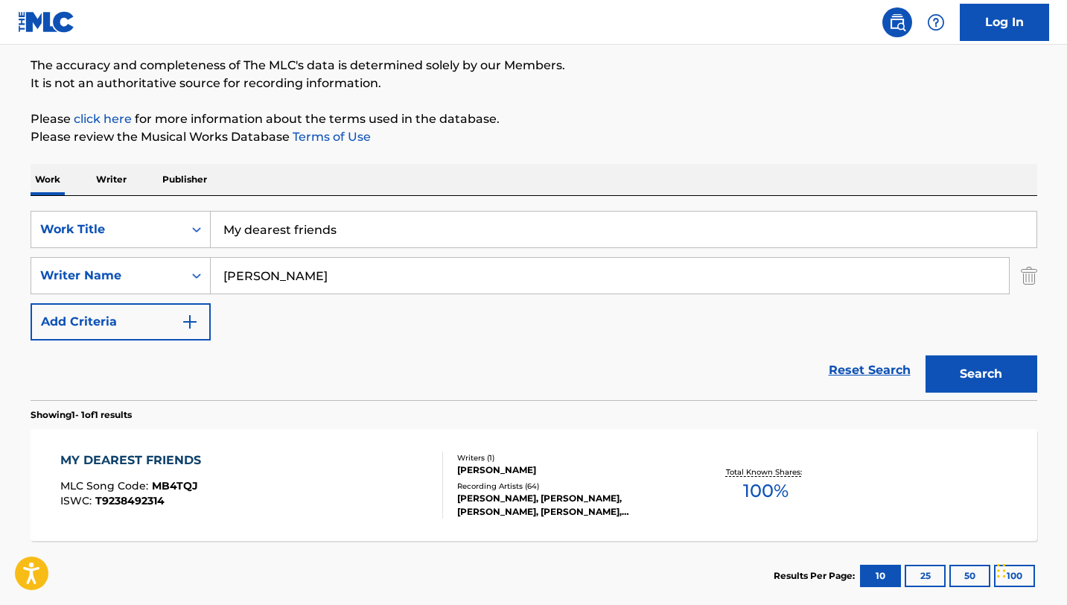
click at [521, 277] on input "[PERSON_NAME]" at bounding box center [610, 276] width 798 height 36
click at [521, 219] on input "My dearest friends" at bounding box center [624, 229] width 826 height 36
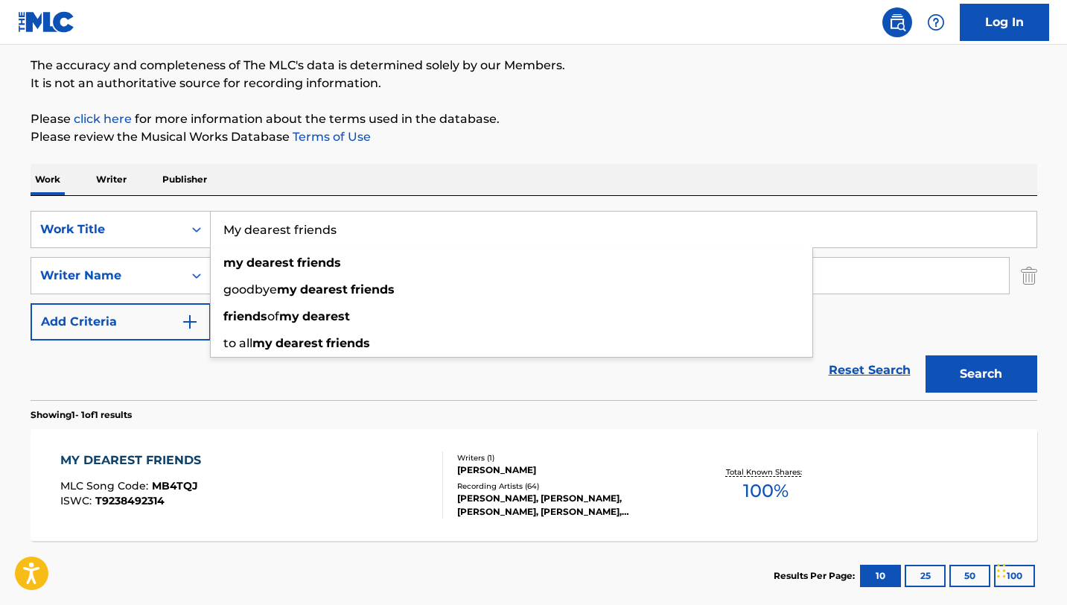
click at [521, 233] on input "My dearest friends" at bounding box center [624, 229] width 826 height 36
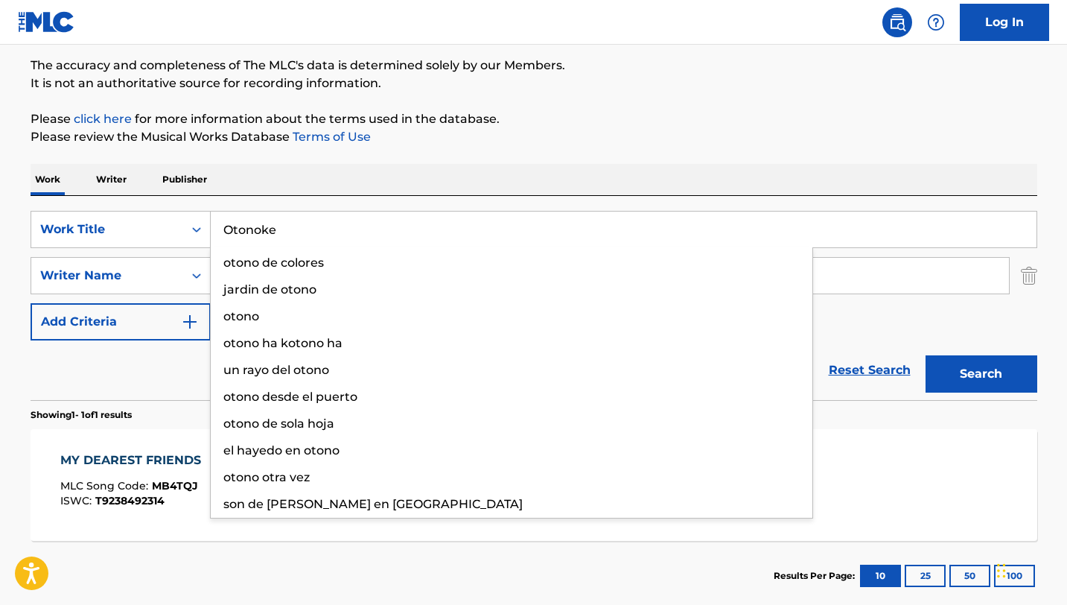
click at [521, 355] on button "Search" at bounding box center [982, 373] width 112 height 37
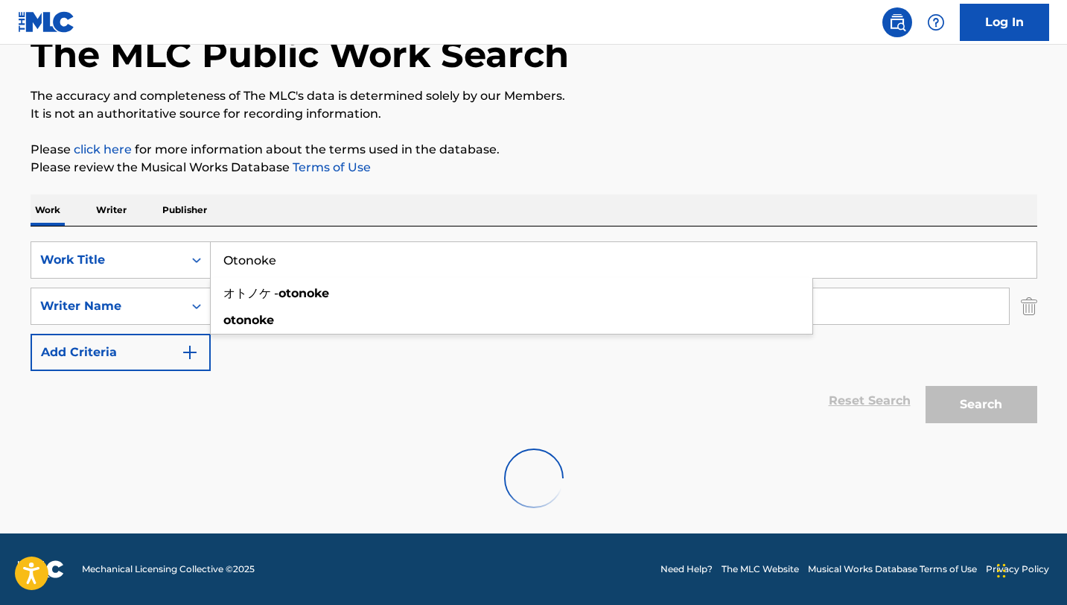
scroll to position [90, 0]
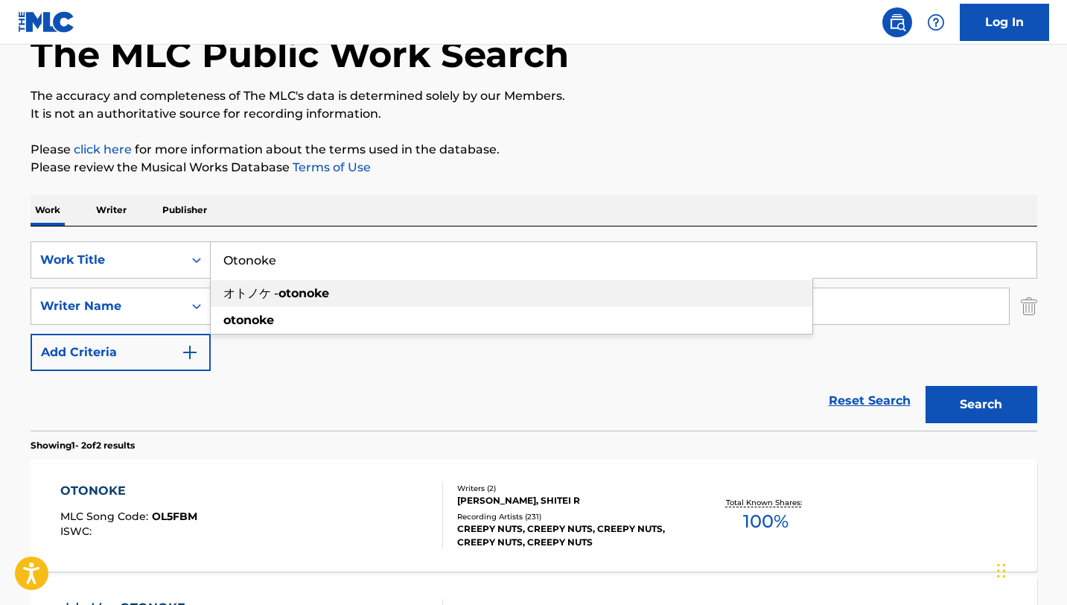
click at [324, 294] on strong "otonoke" at bounding box center [304, 293] width 51 height 14
type input "オトノケ - otonoke"
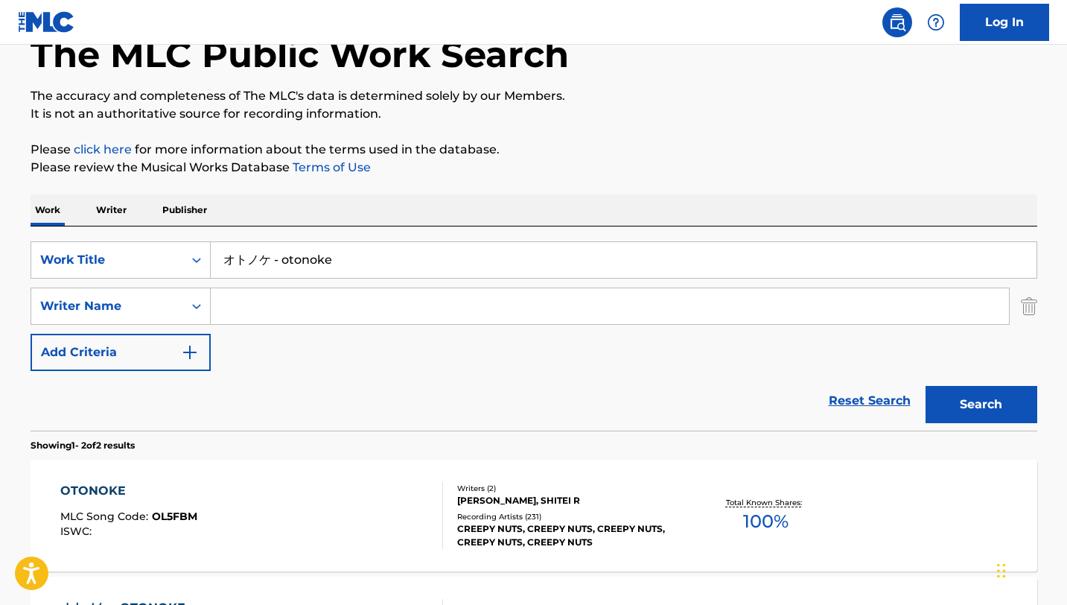
click at [521, 386] on button "Search" at bounding box center [982, 404] width 112 height 37
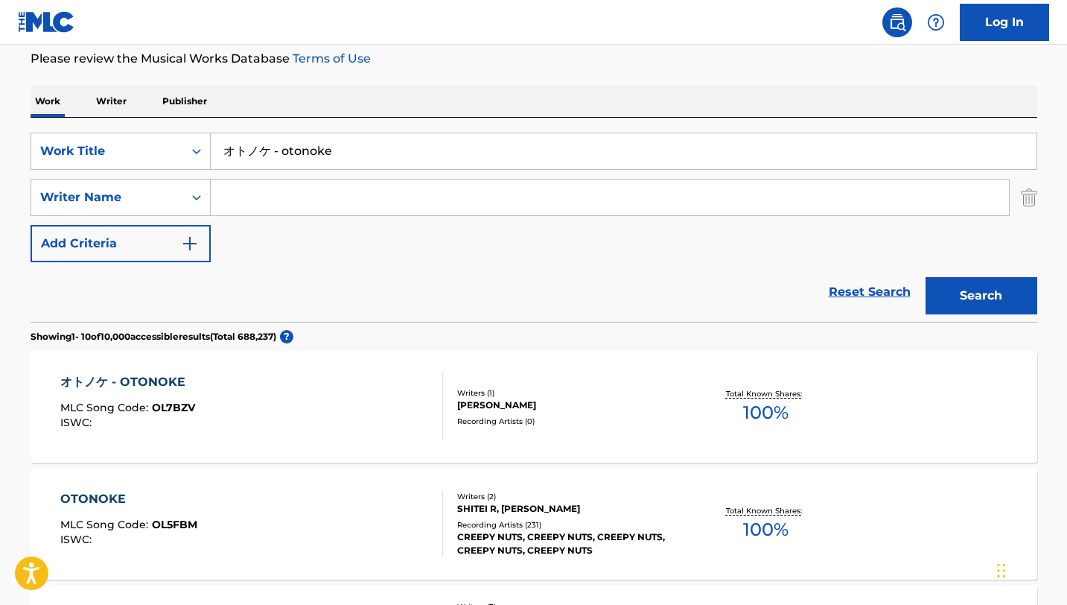
scroll to position [209, 0]
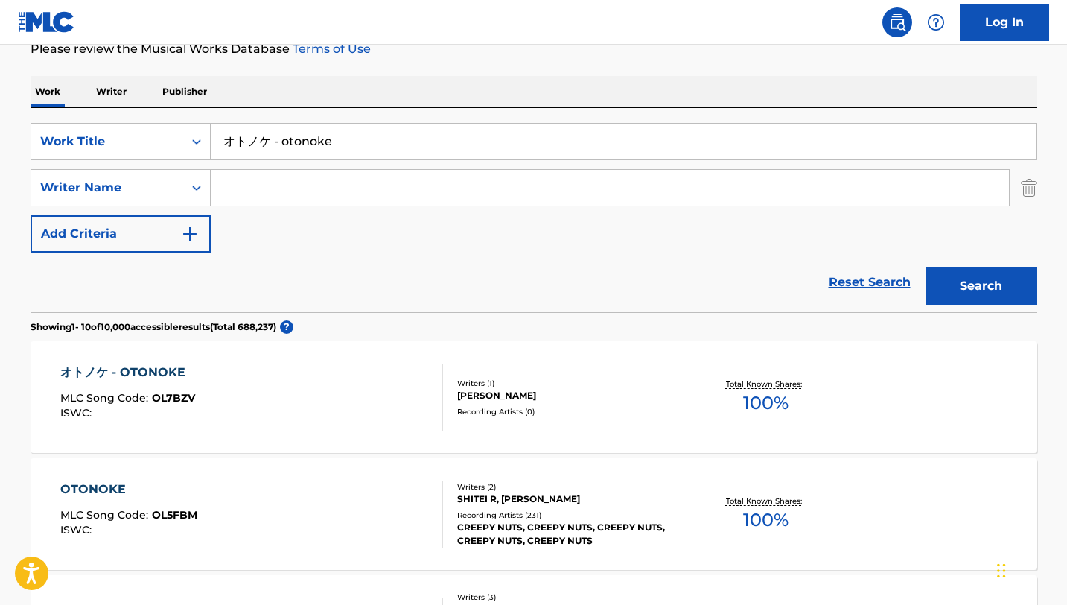
click at [157, 370] on div "オトノケ - OTONOKE" at bounding box center [127, 372] width 135 height 18
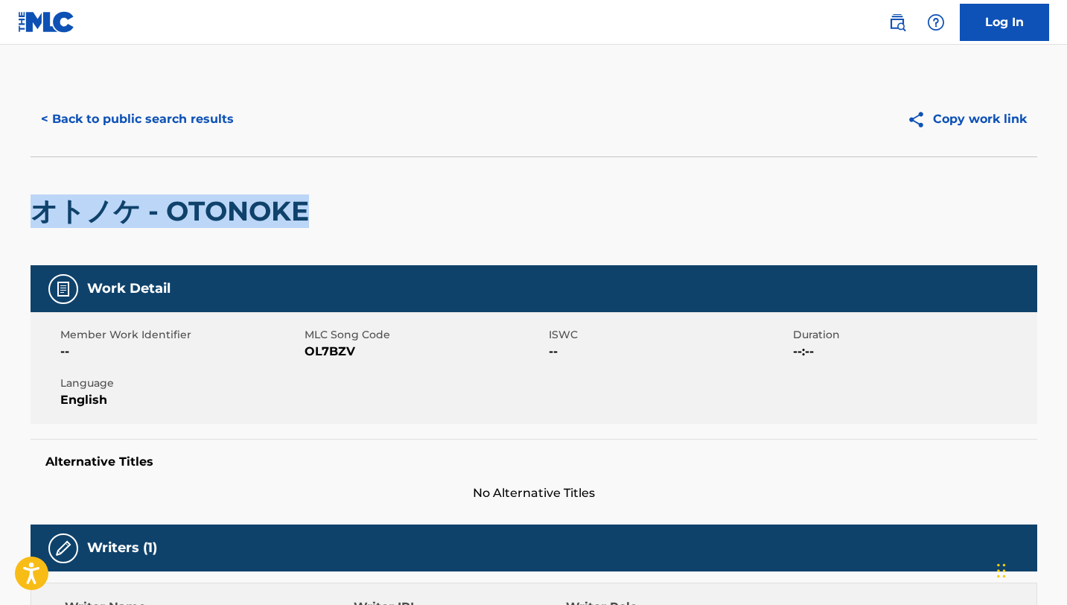
drag, startPoint x: 326, startPoint y: 214, endPoint x: 36, endPoint y: 210, distance: 289.7
click at [36, 211] on div "オトノケ - OTONOKE" at bounding box center [534, 210] width 1007 height 109
click at [404, 238] on div "オトノケ - OTONOKE" at bounding box center [534, 210] width 1007 height 109
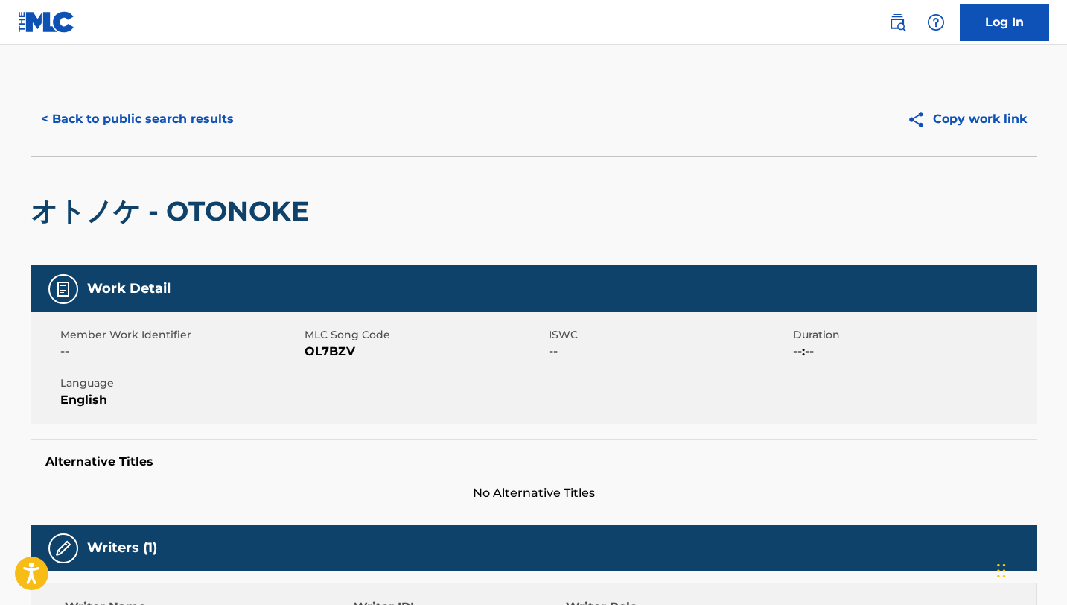
click at [318, 206] on div "オトノケ - OTONOKE" at bounding box center [534, 210] width 1007 height 109
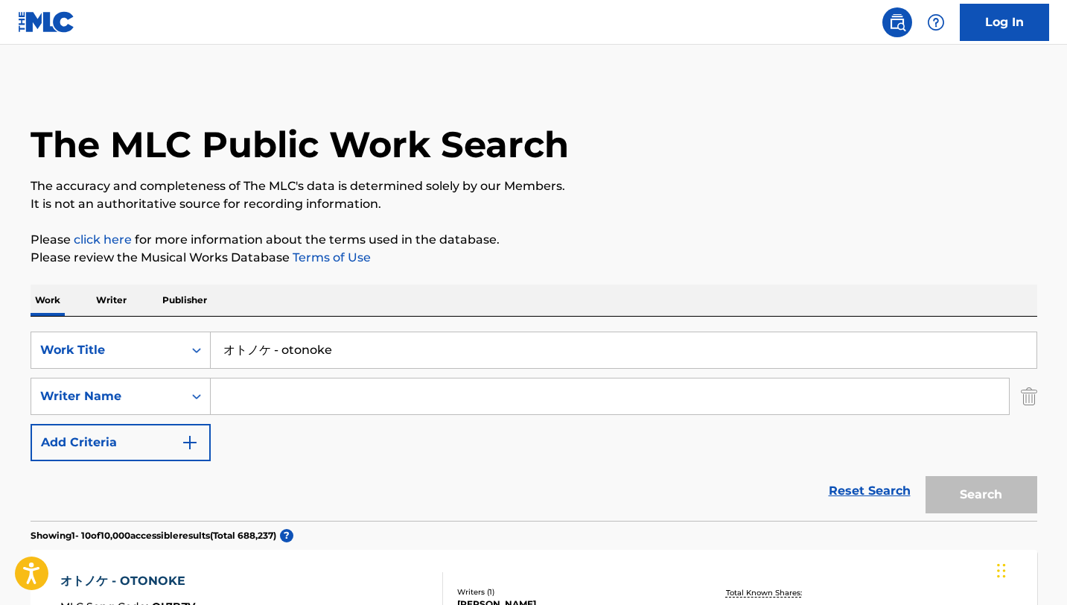
scroll to position [209, 0]
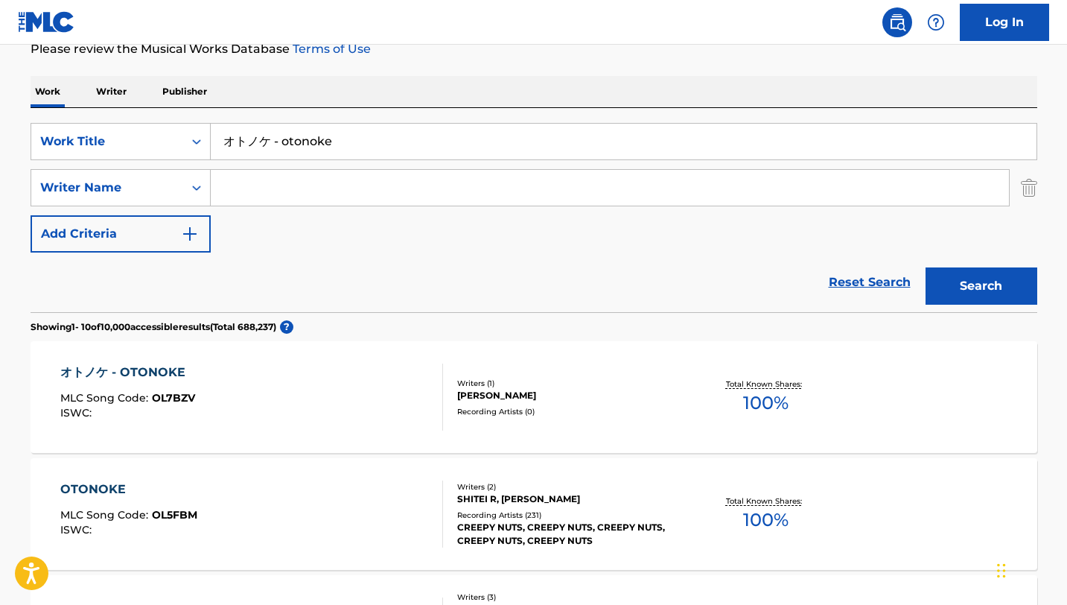
click at [315, 181] on input "Search Form" at bounding box center [610, 188] width 798 height 36
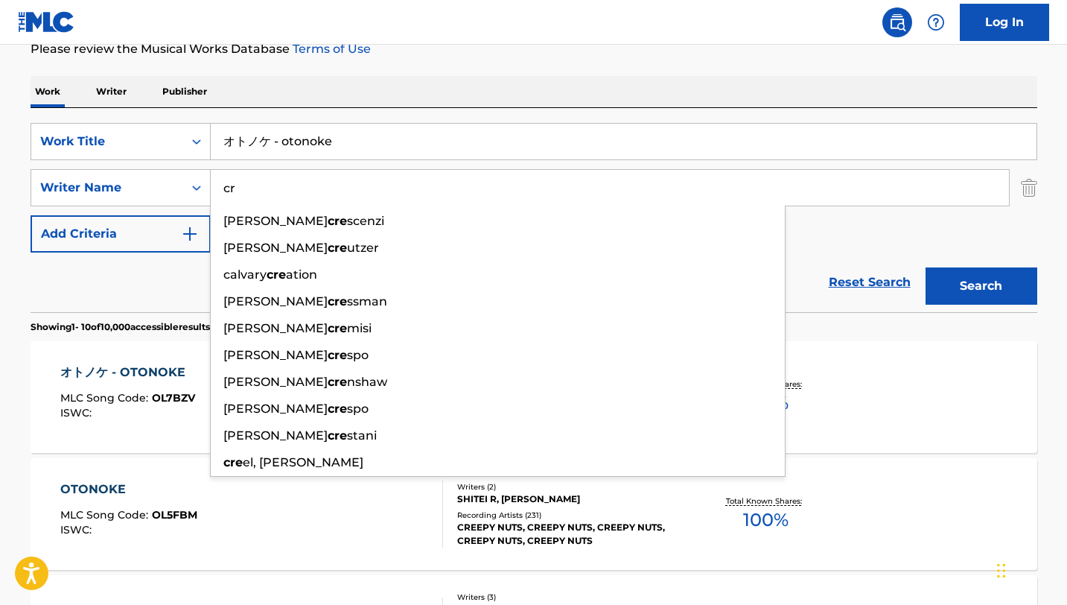
type input "c"
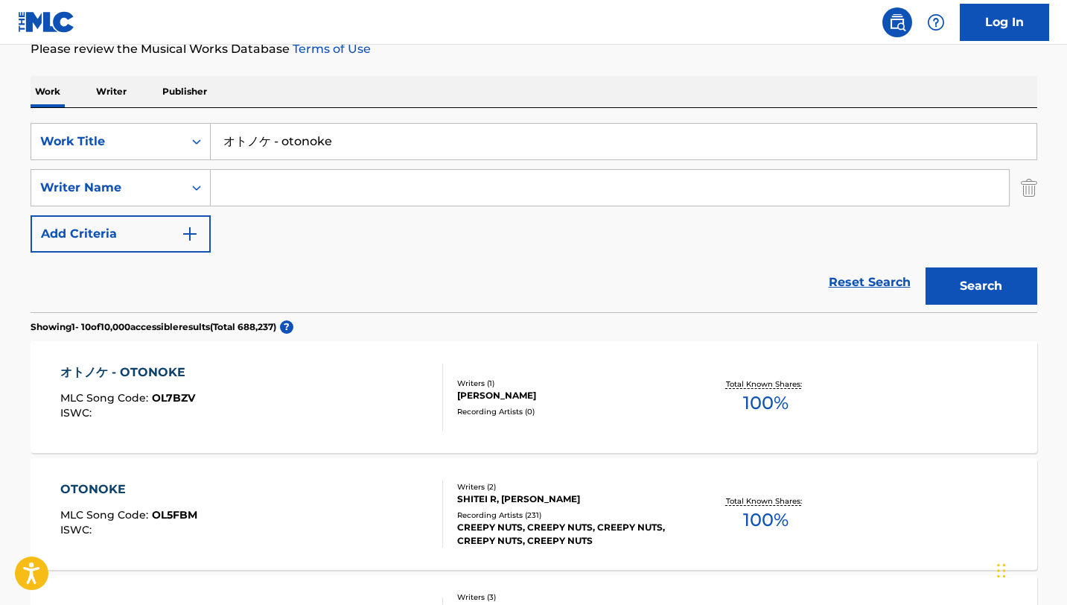
click at [402, 267] on div "Reset Search Search" at bounding box center [534, 282] width 1007 height 60
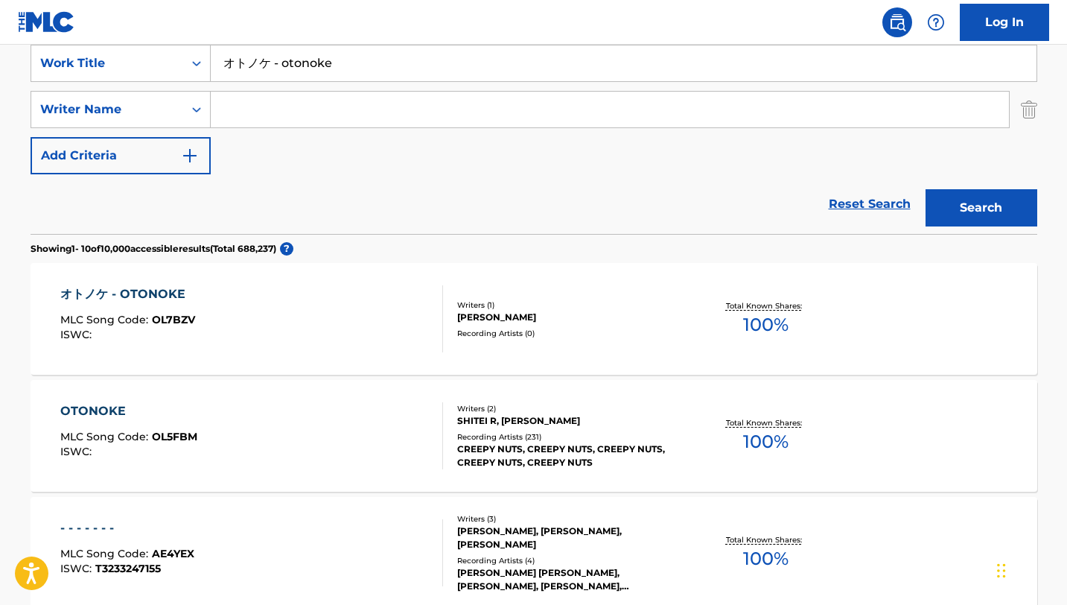
scroll to position [300, 0]
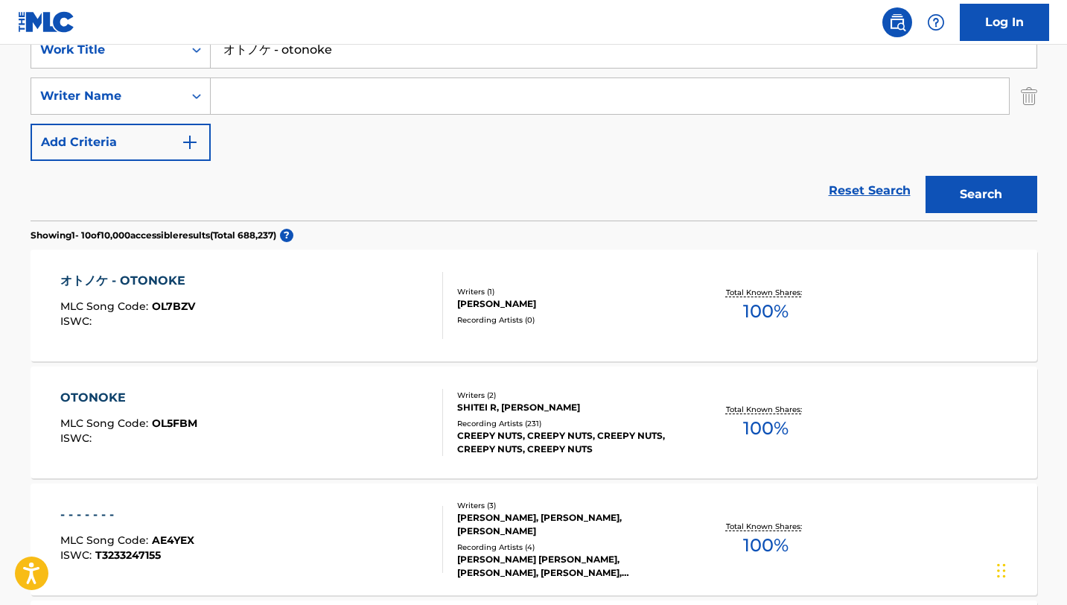
click at [281, 417] on div "OTONOKE MLC Song Code : OL5FBM ISWC :" at bounding box center [251, 422] width 383 height 67
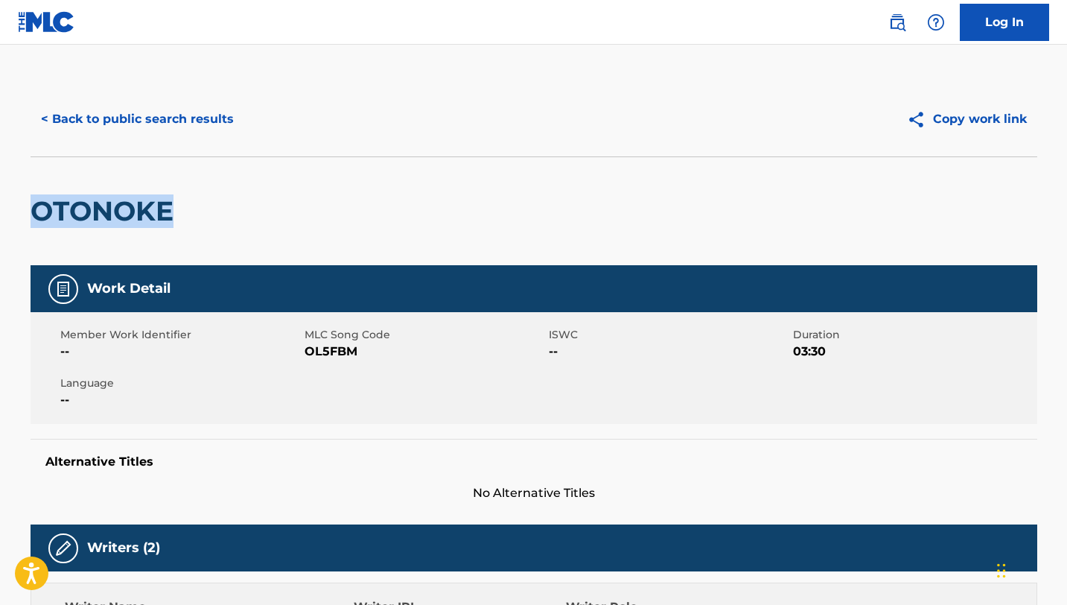
drag, startPoint x: 179, startPoint y: 209, endPoint x: 39, endPoint y: 206, distance: 140.0
click at [39, 207] on h2 "OTONOKE" at bounding box center [106, 211] width 150 height 34
click at [249, 243] on div "OTONOKE" at bounding box center [534, 210] width 1007 height 109
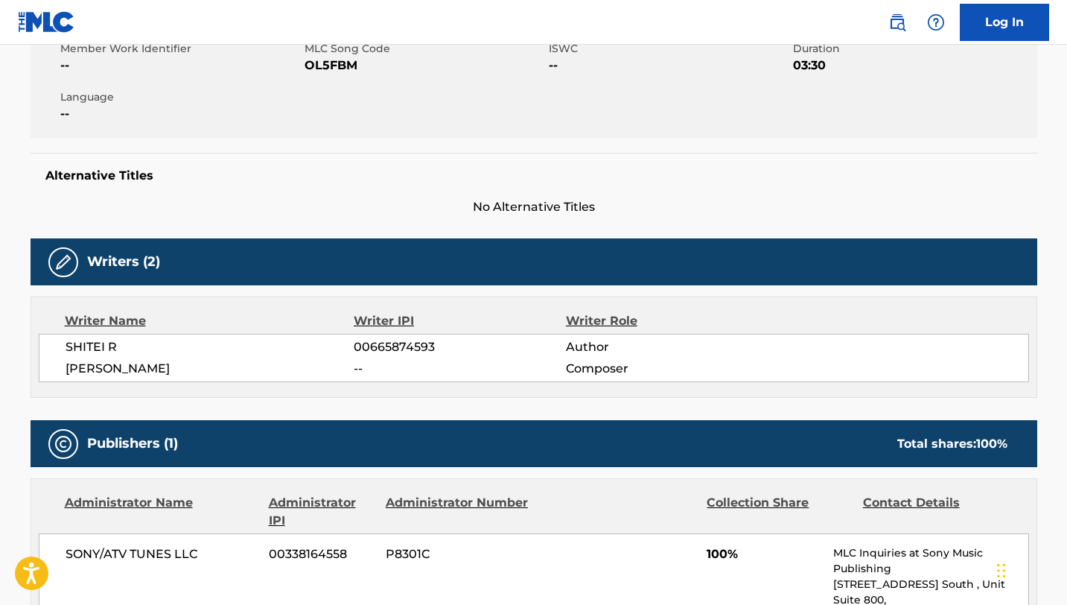
scroll to position [339, 0]
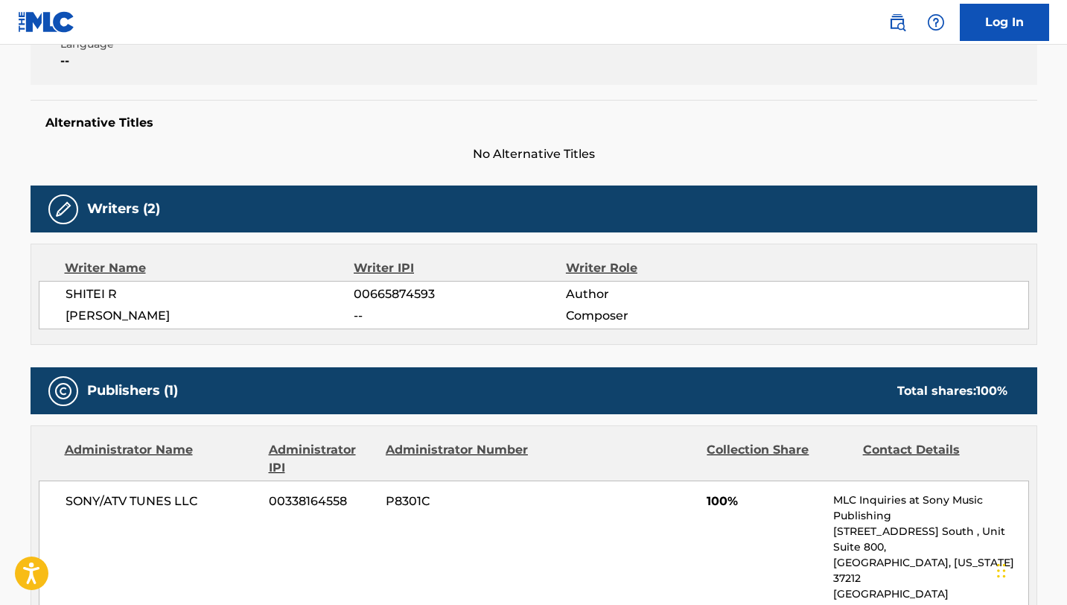
scroll to position [300, 0]
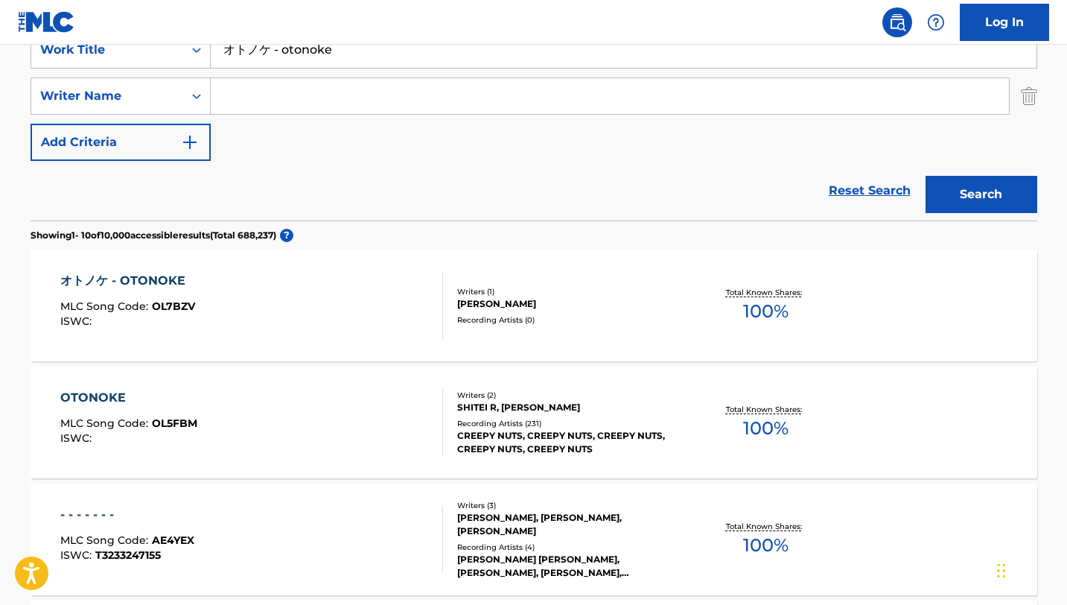
click at [302, 405] on div "OTONOKE MLC Song Code : OL5FBM ISWC :" at bounding box center [251, 422] width 383 height 67
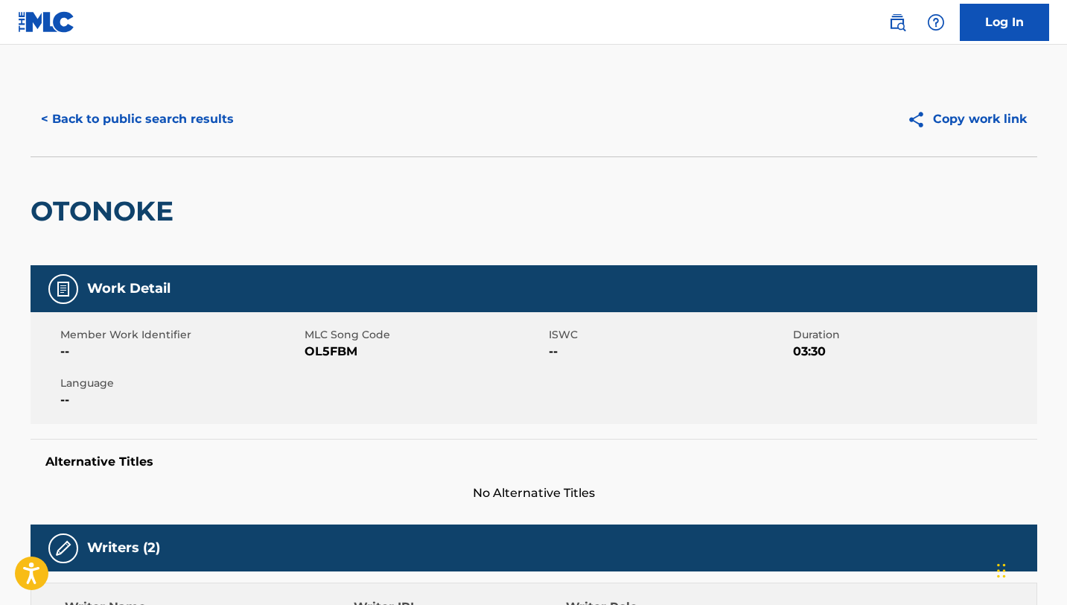
scroll to position [300, 0]
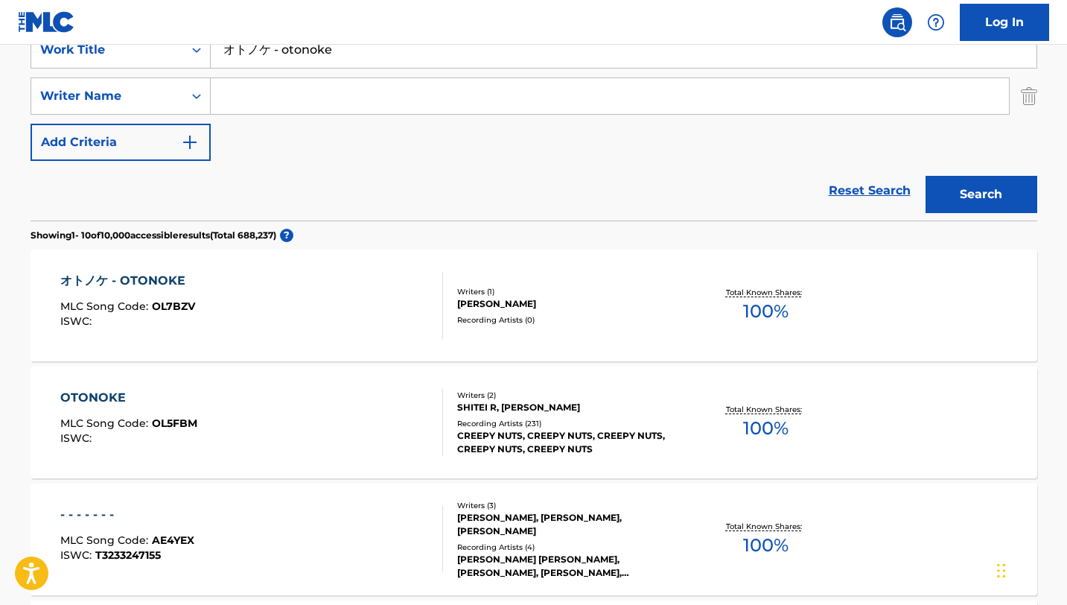
click at [223, 287] on div "オトノケ - OTONOKE MLC Song Code : OL7BZV ISWC :" at bounding box center [251, 305] width 383 height 67
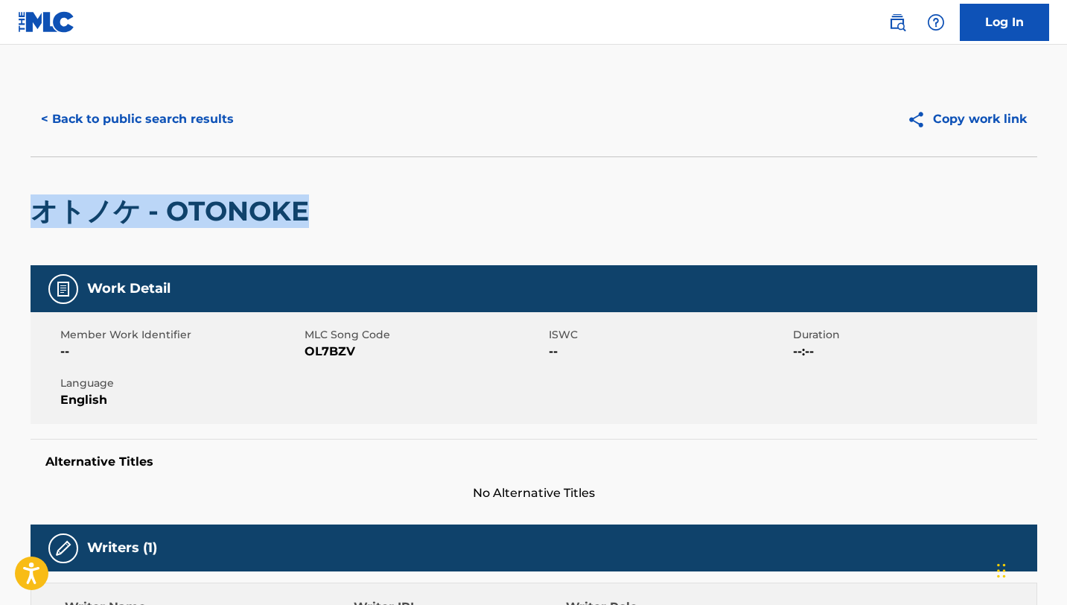
drag, startPoint x: 338, startPoint y: 214, endPoint x: 39, endPoint y: 211, distance: 298.6
click at [39, 211] on div "オトノケ - OTONOKE" at bounding box center [534, 210] width 1007 height 109
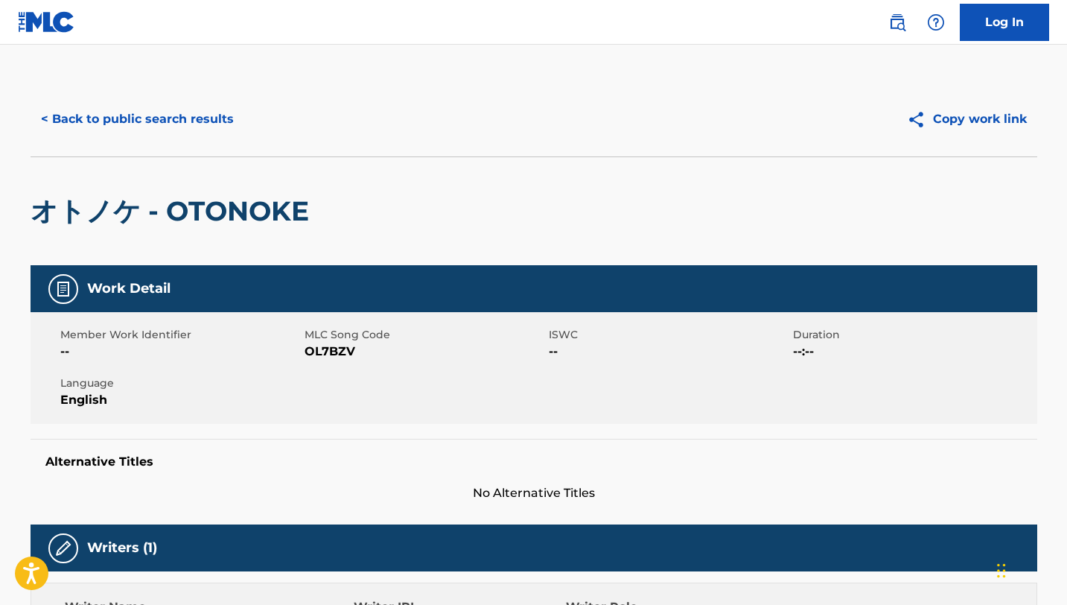
click at [141, 217] on h2 "オトノケ - OTONOKE" at bounding box center [174, 211] width 286 height 34
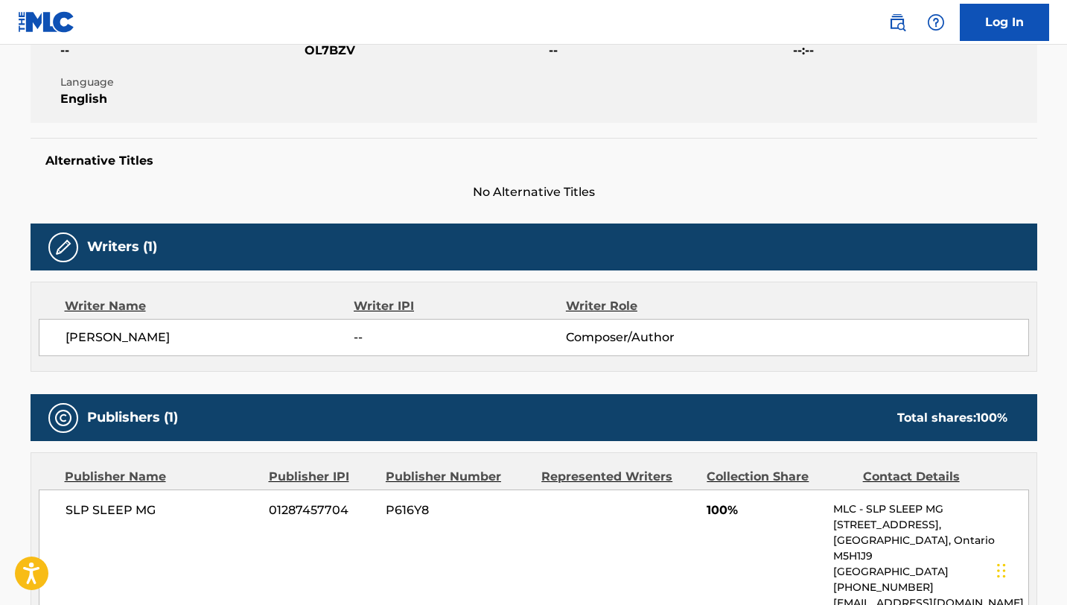
scroll to position [302, 0]
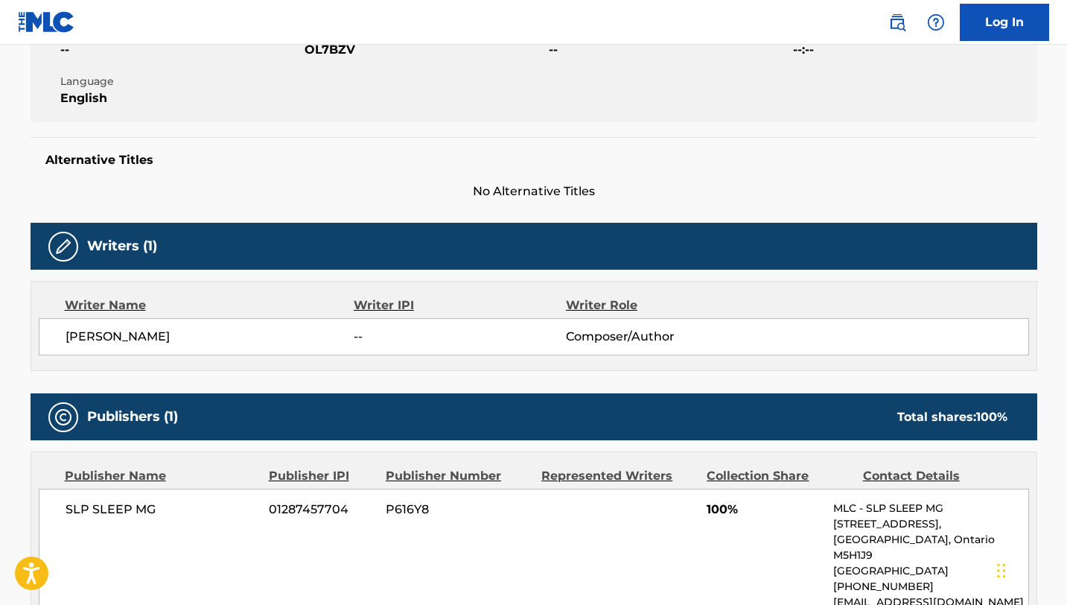
drag, startPoint x: 218, startPoint y: 337, endPoint x: 54, endPoint y: 337, distance: 163.8
click at [54, 337] on div "[PERSON_NAME] -- Composer/Author" at bounding box center [534, 336] width 990 height 37
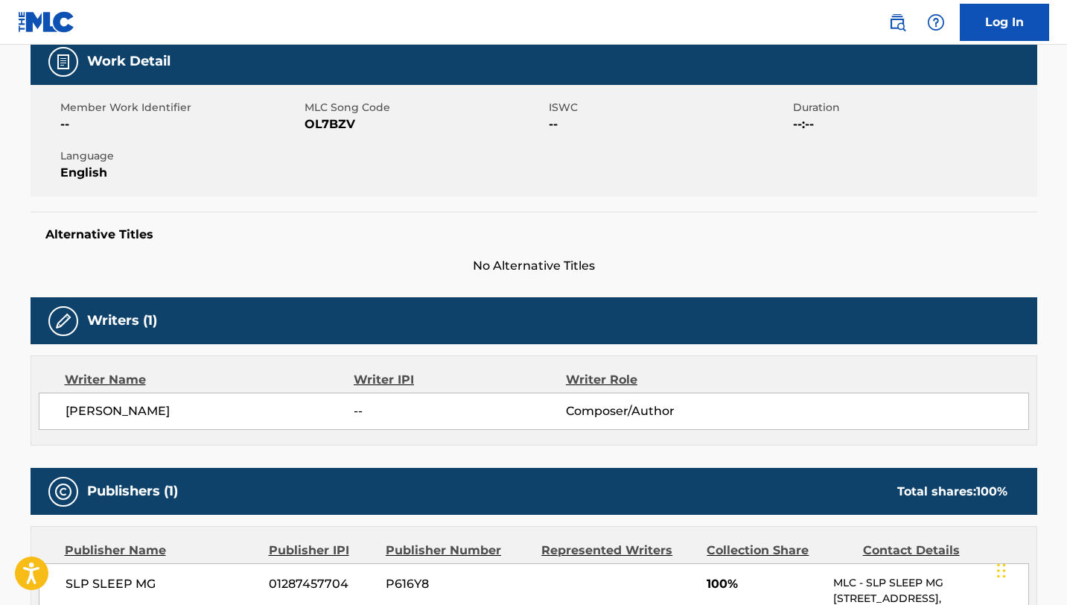
click at [386, 264] on span "No Alternative Titles" at bounding box center [534, 266] width 1007 height 18
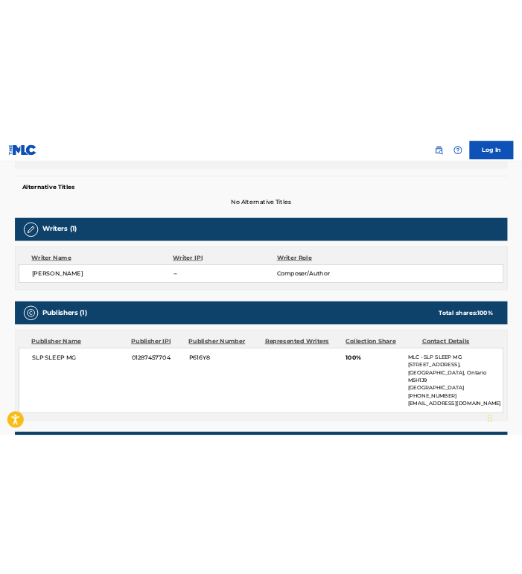
scroll to position [368, 0]
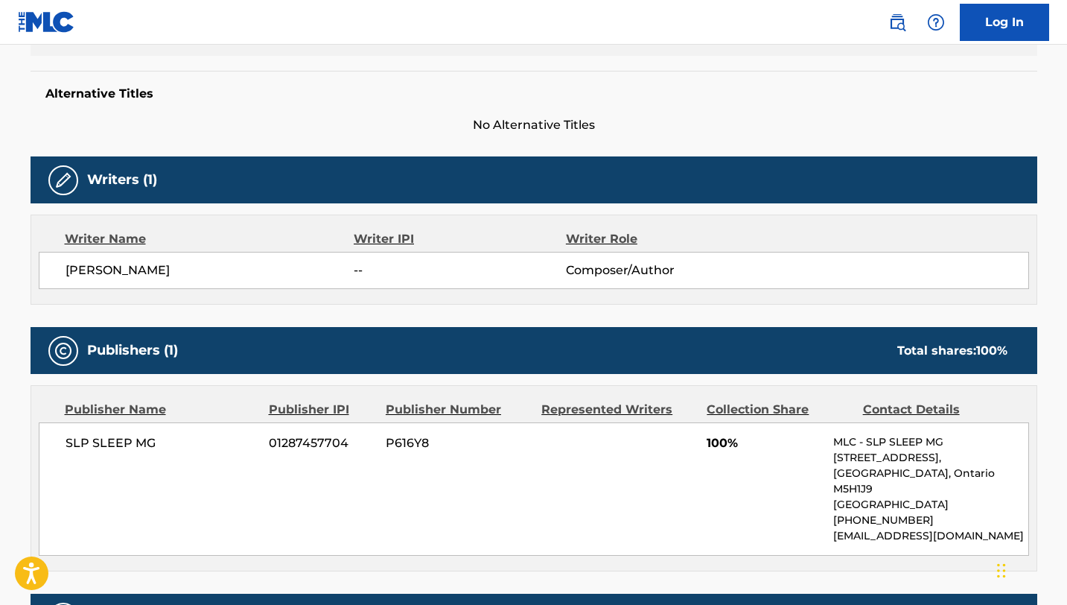
drag, startPoint x: 217, startPoint y: 270, endPoint x: 54, endPoint y: 271, distance: 163.8
click at [54, 271] on div "[PERSON_NAME] -- Composer/Author" at bounding box center [534, 270] width 990 height 37
drag, startPoint x: 162, startPoint y: 444, endPoint x: 65, endPoint y: 444, distance: 97.6
click at [66, 444] on span "SLP SLEEP MG" at bounding box center [162, 443] width 193 height 18
